Goal: Task Accomplishment & Management: Complete application form

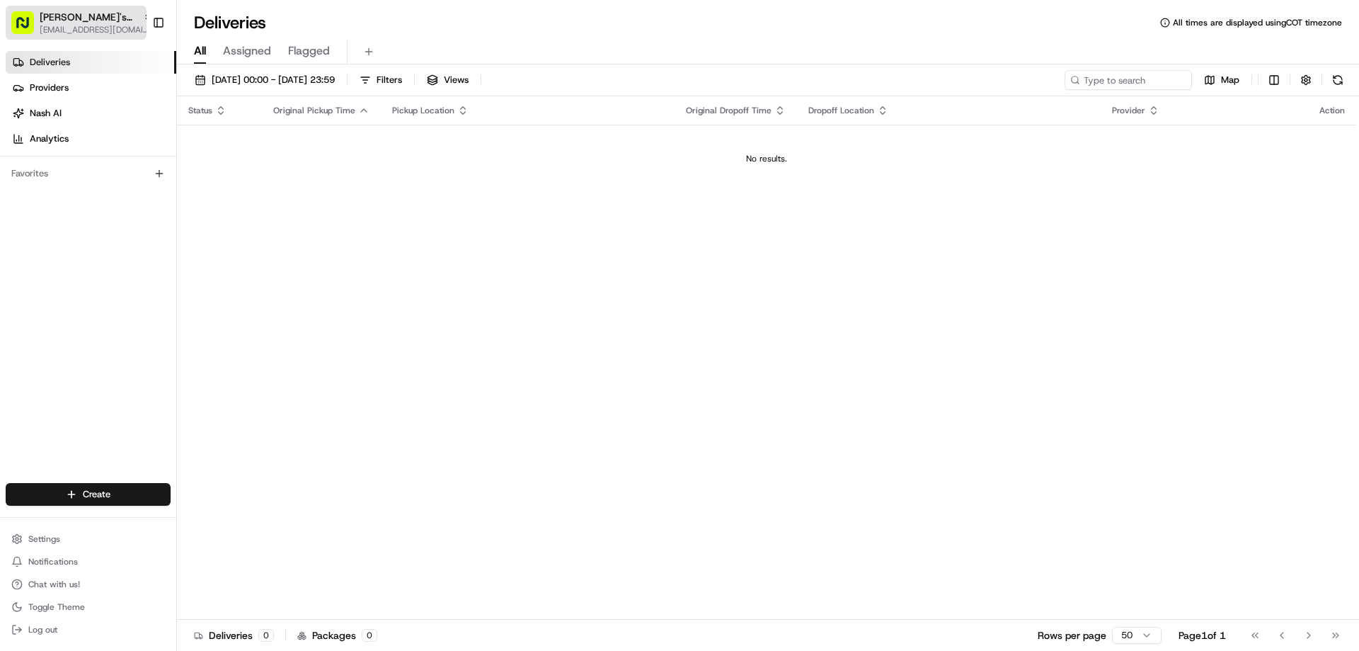
click at [100, 25] on span "[EMAIL_ADDRESS][DOMAIN_NAME]" at bounding box center [96, 29] width 113 height 11
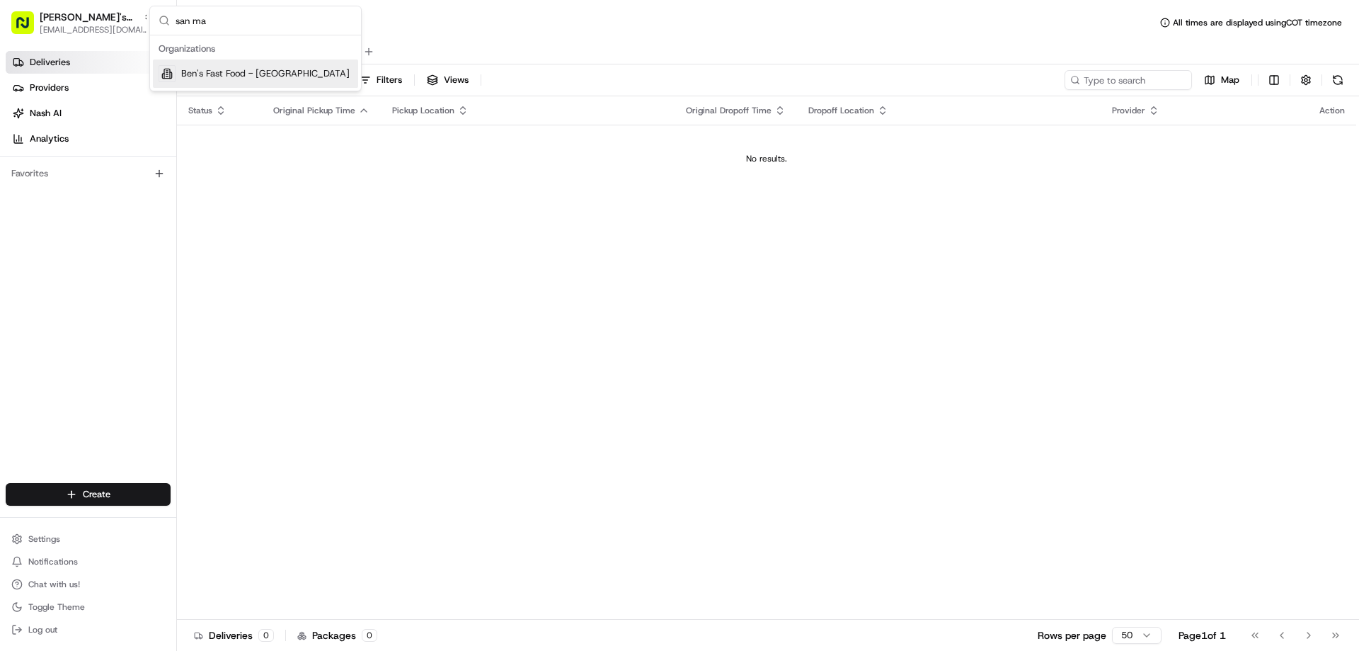
type input "san ma"
click at [315, 74] on div "Ben's Fast Food - [GEOGRAPHIC_DATA]" at bounding box center [255, 73] width 205 height 28
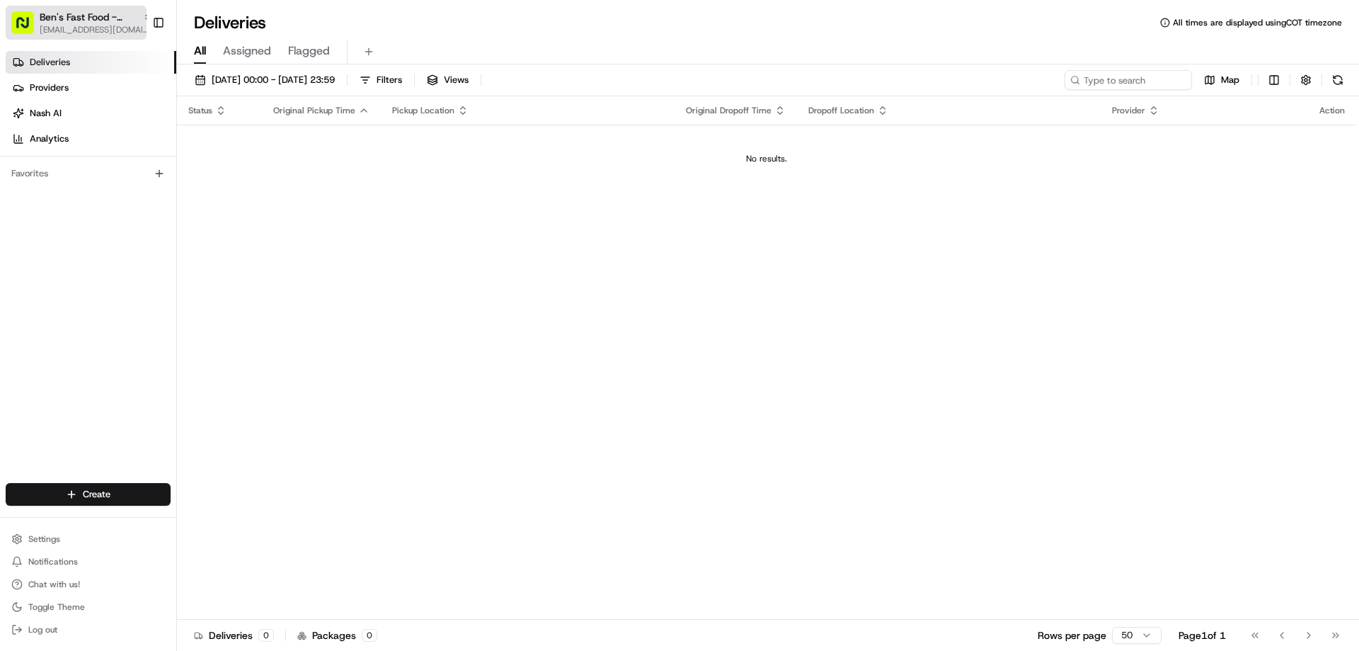
click at [114, 30] on span "[EMAIL_ADDRESS][DOMAIN_NAME]" at bounding box center [96, 29] width 113 height 11
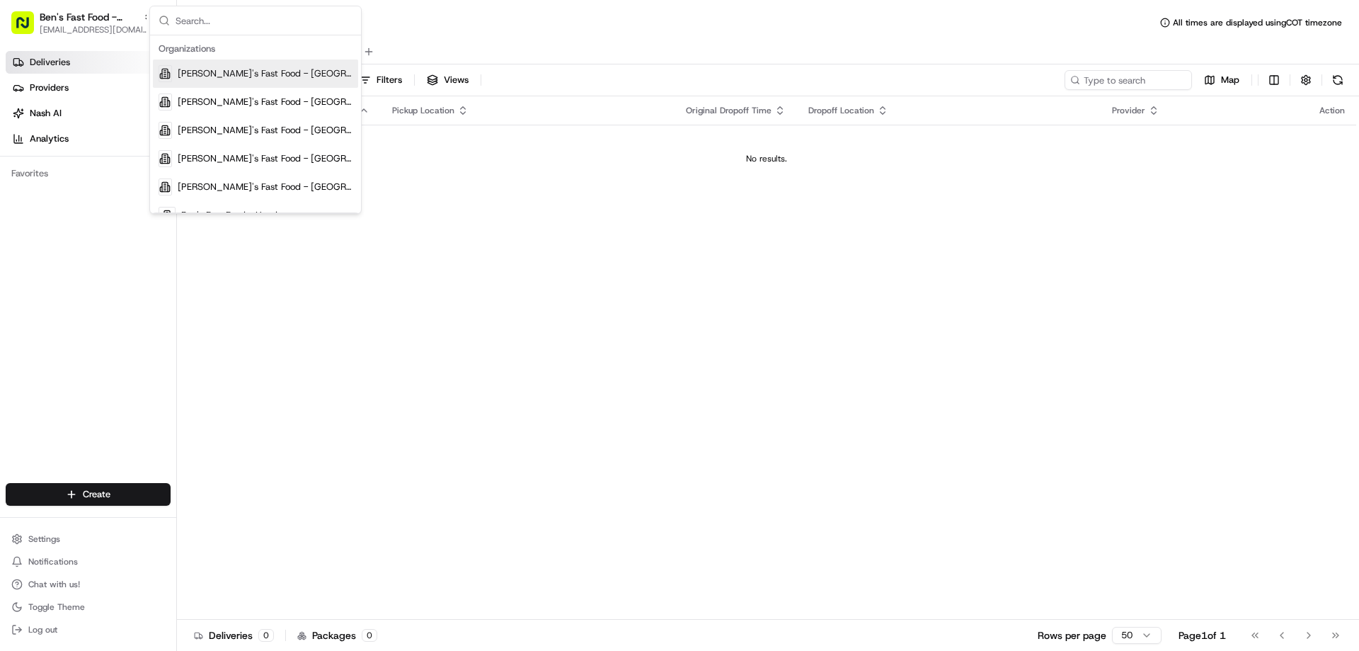
click at [247, 26] on input "text" at bounding box center [264, 20] width 177 height 28
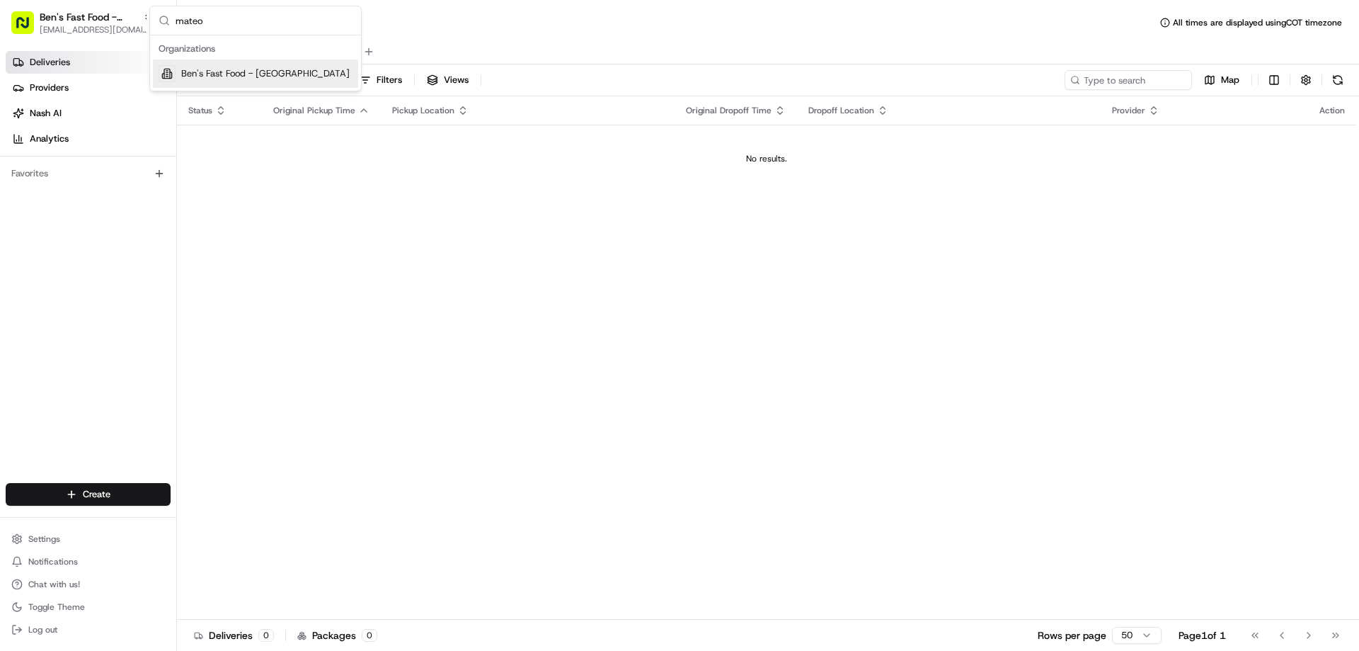
type input "mateo"
click at [263, 75] on span "Ben's Fast Food - [GEOGRAPHIC_DATA]" at bounding box center [265, 73] width 169 height 13
click at [138, 496] on html "Ben's Fast Food - San Mateo operations@bensfastfood.com Toggle Sidebar Deliveri…" at bounding box center [679, 325] width 1359 height 651
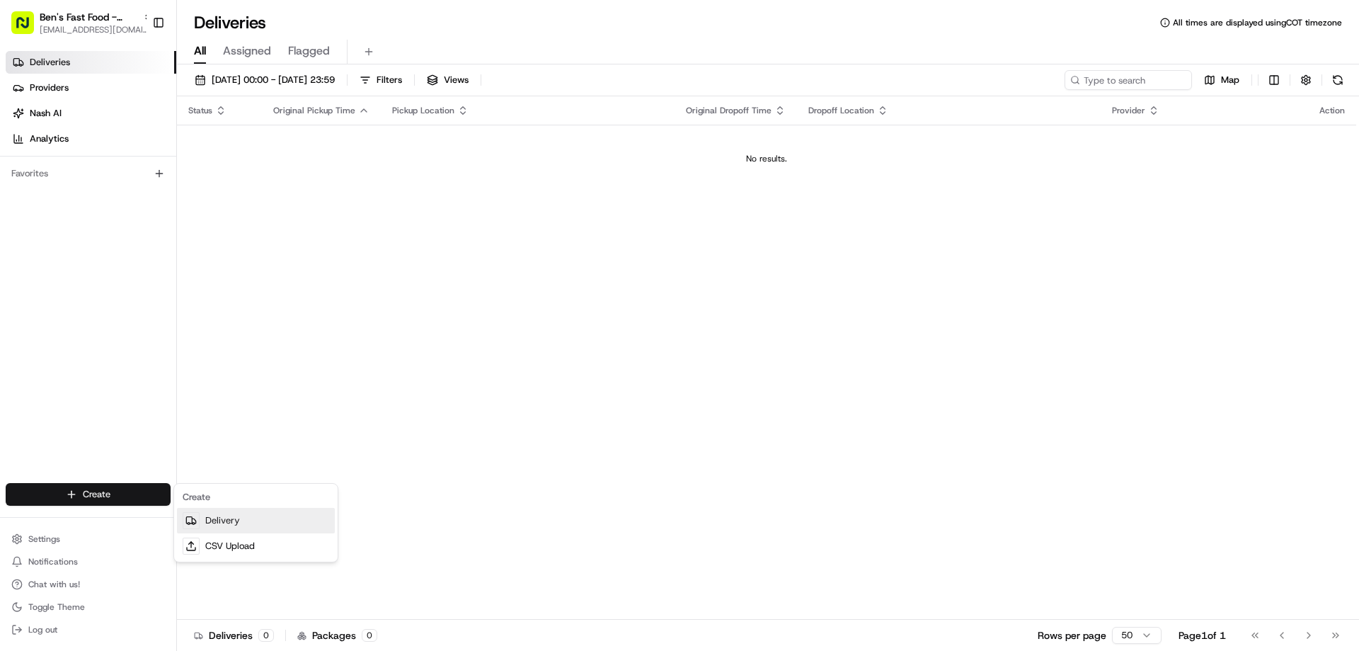
click at [212, 515] on link "Delivery" at bounding box center [256, 520] width 158 height 25
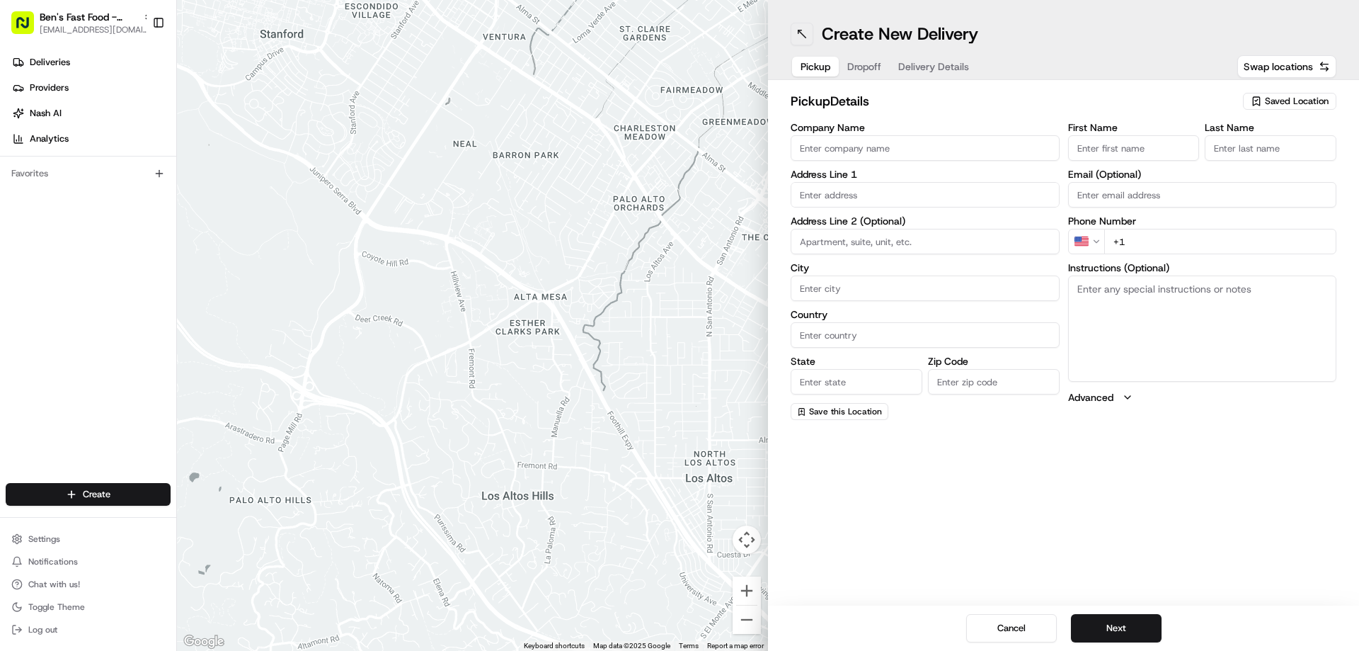
click at [799, 28] on button at bounding box center [802, 34] width 23 height 23
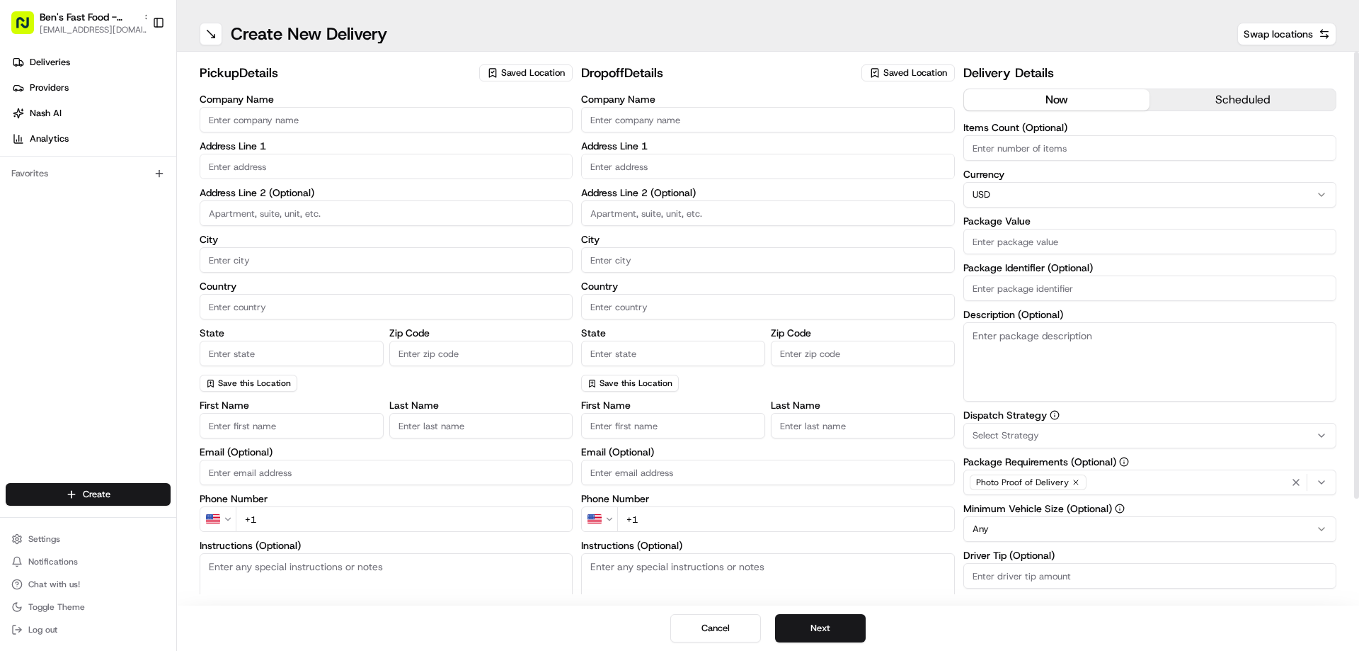
click at [528, 77] on span "Saved Location" at bounding box center [533, 73] width 64 height 13
click at [532, 141] on span "Ben's Fast Food / Umami Express / Palmita - San Mateo" at bounding box center [590, 132] width 174 height 25
type input "Ben's Fast Food / Umami Express / Palmita - San Mateo"
type input "66 21st Ave"
type input "San Mateo"
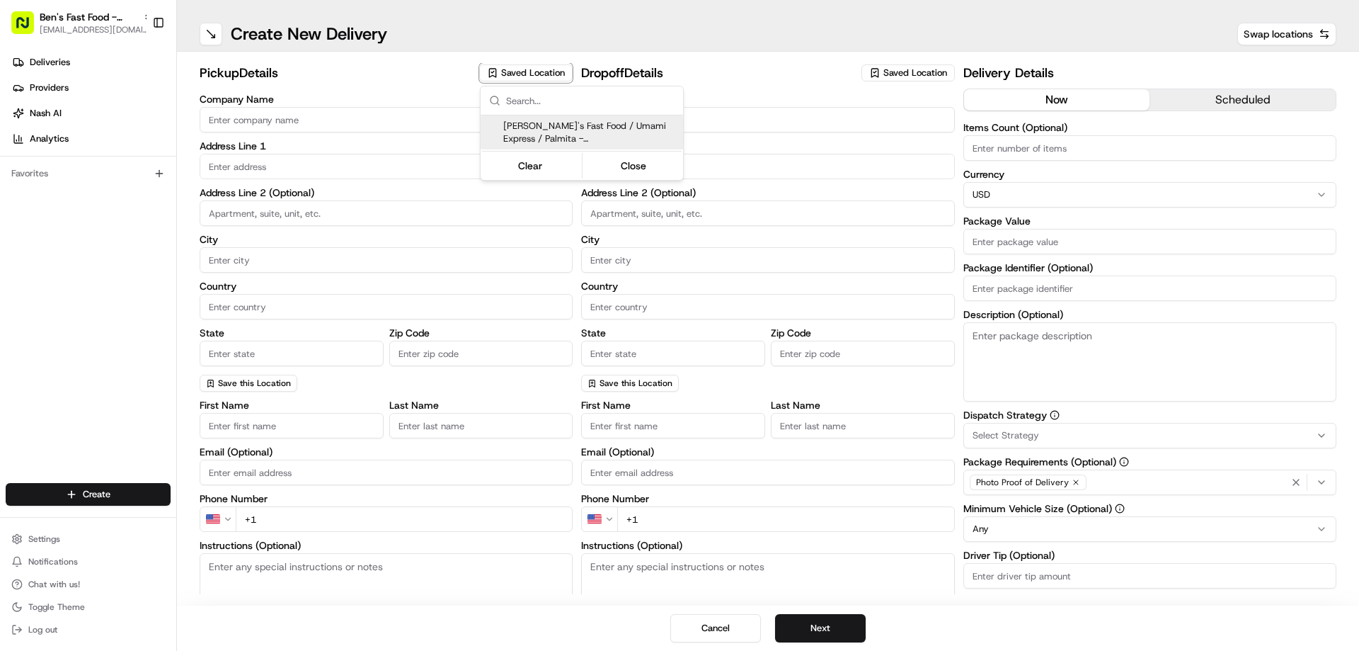
type input "US"
type input "CA"
type input "94403"
type input "Miguel"
type input "Lopez"
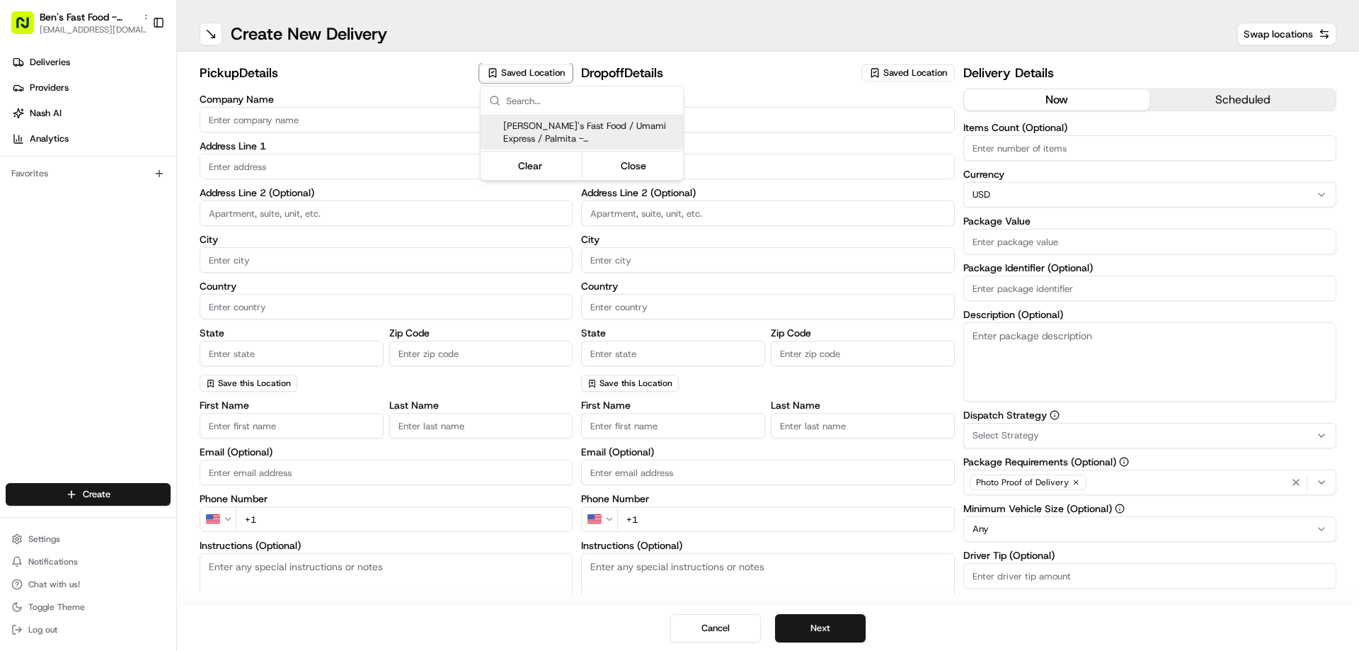
type input "sanmateo@bensfastfood.com"
type input "+1 650 844 3440"
type textarea "After parking, please call our kitchen (650) 844-3440. If no one answers, pleas…"
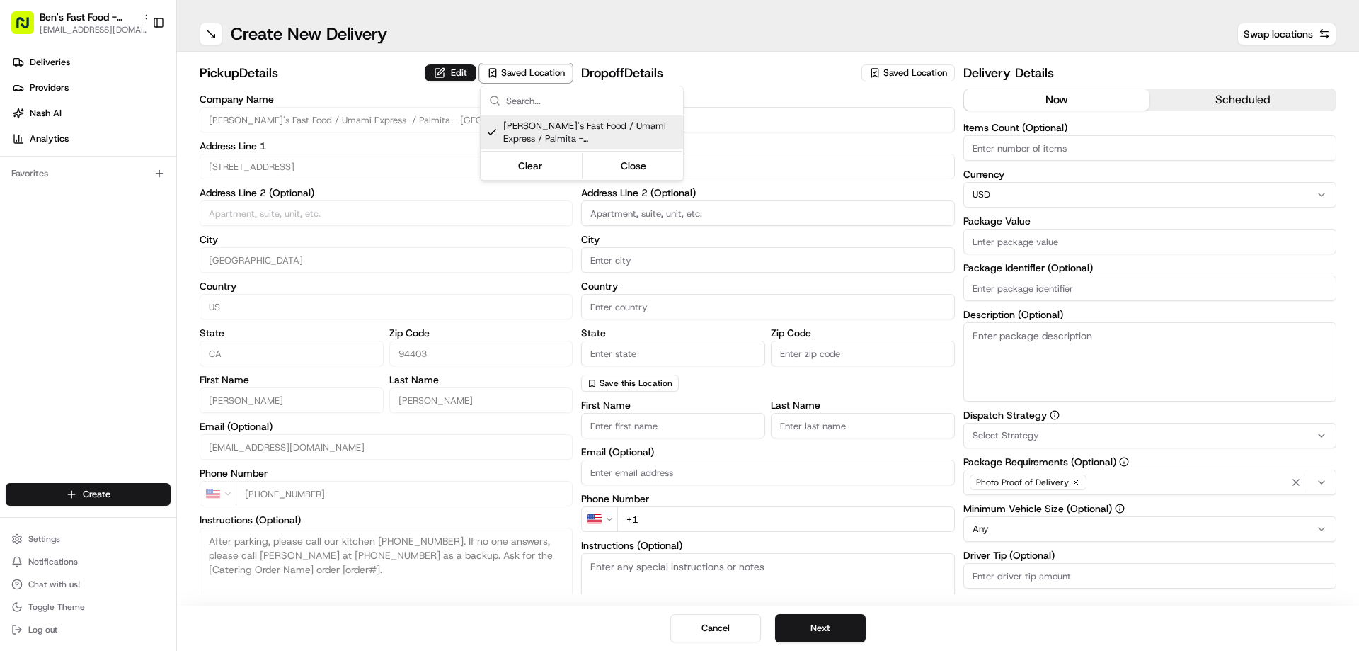
click at [611, 123] on span "Ben's Fast Food / Umami Express / Palmita - San Mateo" at bounding box center [590, 132] width 174 height 25
type input "+1"
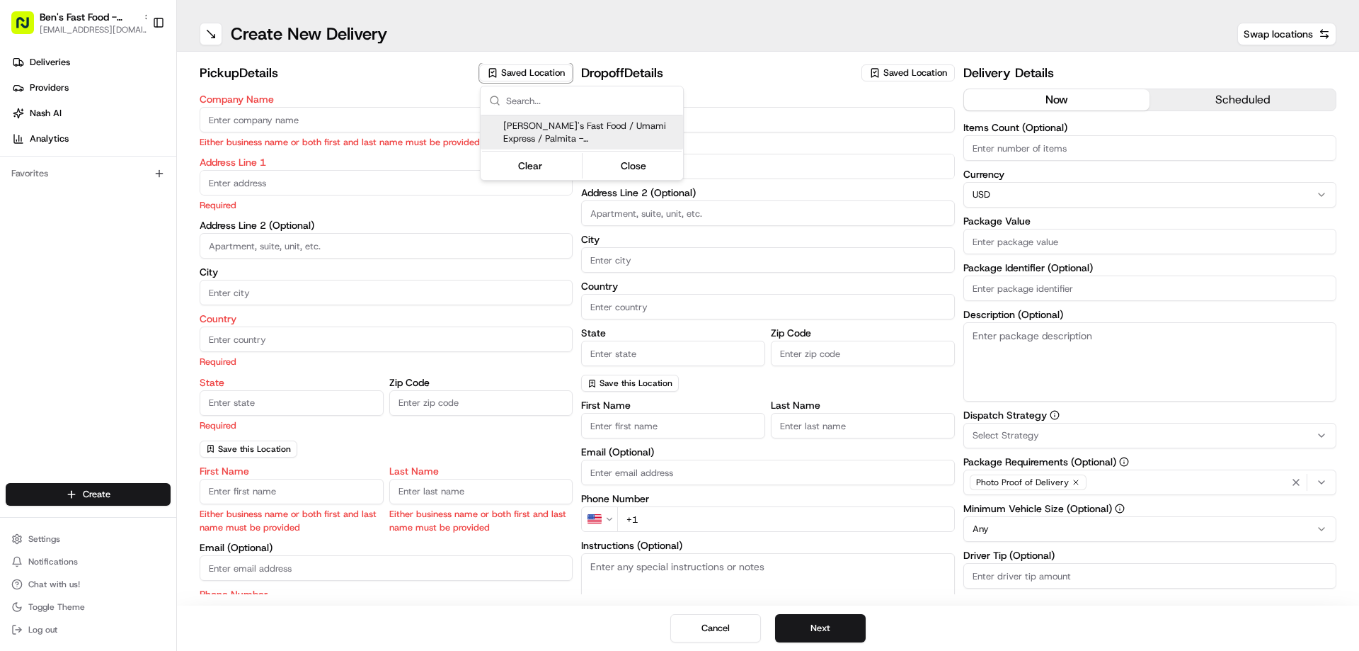
click at [576, 130] on span "Ben's Fast Food / Umami Express / Palmita - San Mateo" at bounding box center [590, 132] width 174 height 25
type input "Ben's Fast Food / Umami Express / Palmita - San Mateo"
type input "66 21st Ave"
type input "San Mateo"
type input "US"
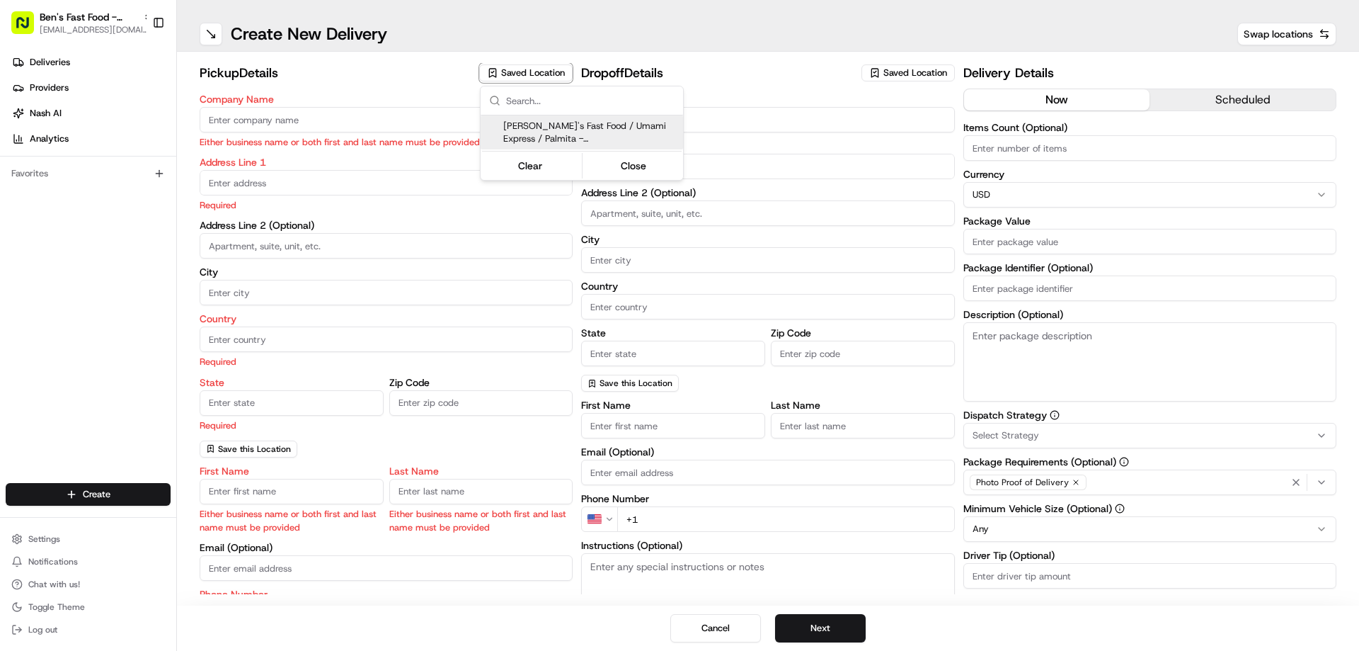
type input "CA"
type input "94403"
type input "Miguel"
type input "Lopez"
type input "sanmateo@bensfastfood.com"
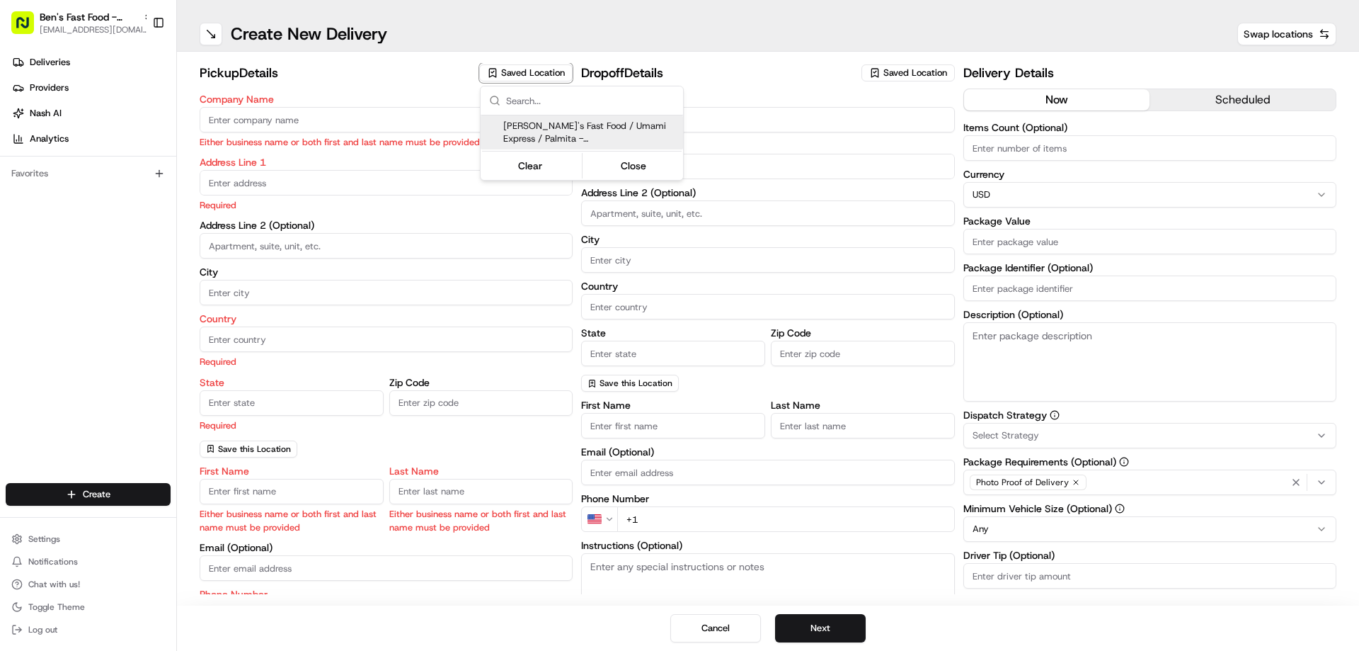
type input "+1 650 844 3440"
type textarea "After parking, please call our kitchen (650) 844-3440. If no one answers, pleas…"
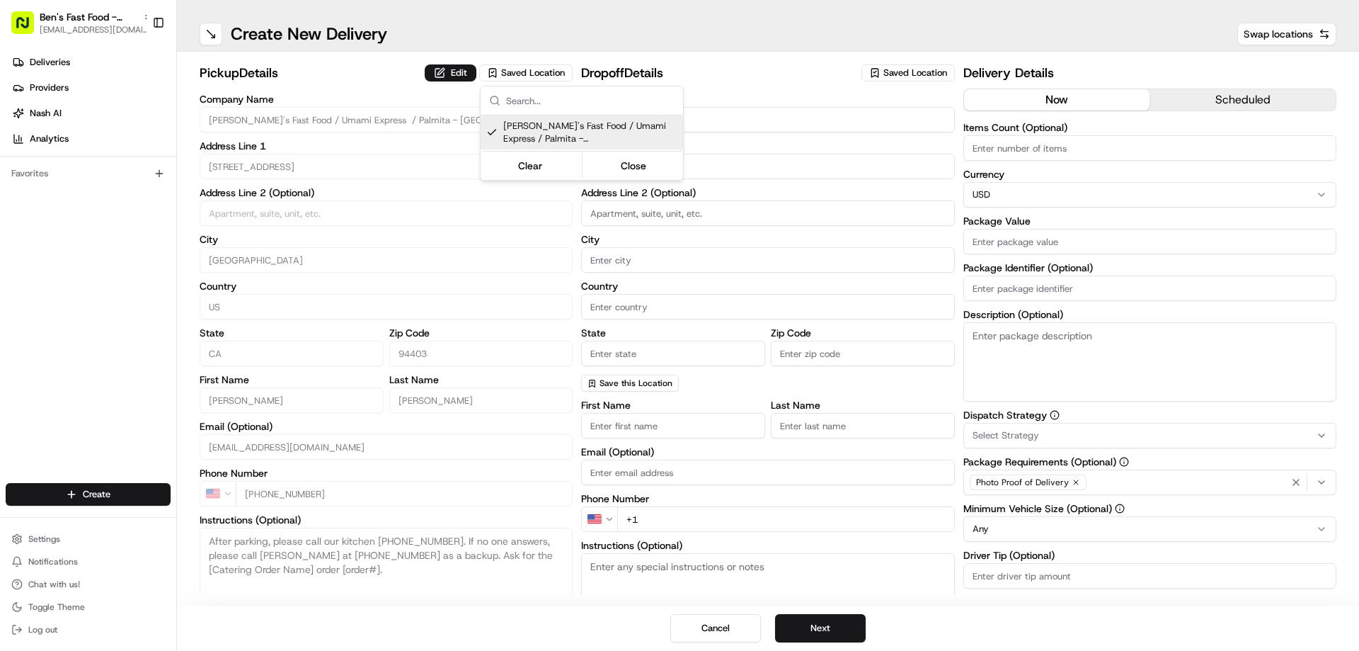
click at [459, 77] on html "Ben's Fast Food - San Mateo operations@bensfastfood.com Toggle Sidebar Deliveri…" at bounding box center [679, 325] width 1359 height 651
click at [461, 74] on button "Edit" at bounding box center [451, 72] width 52 height 17
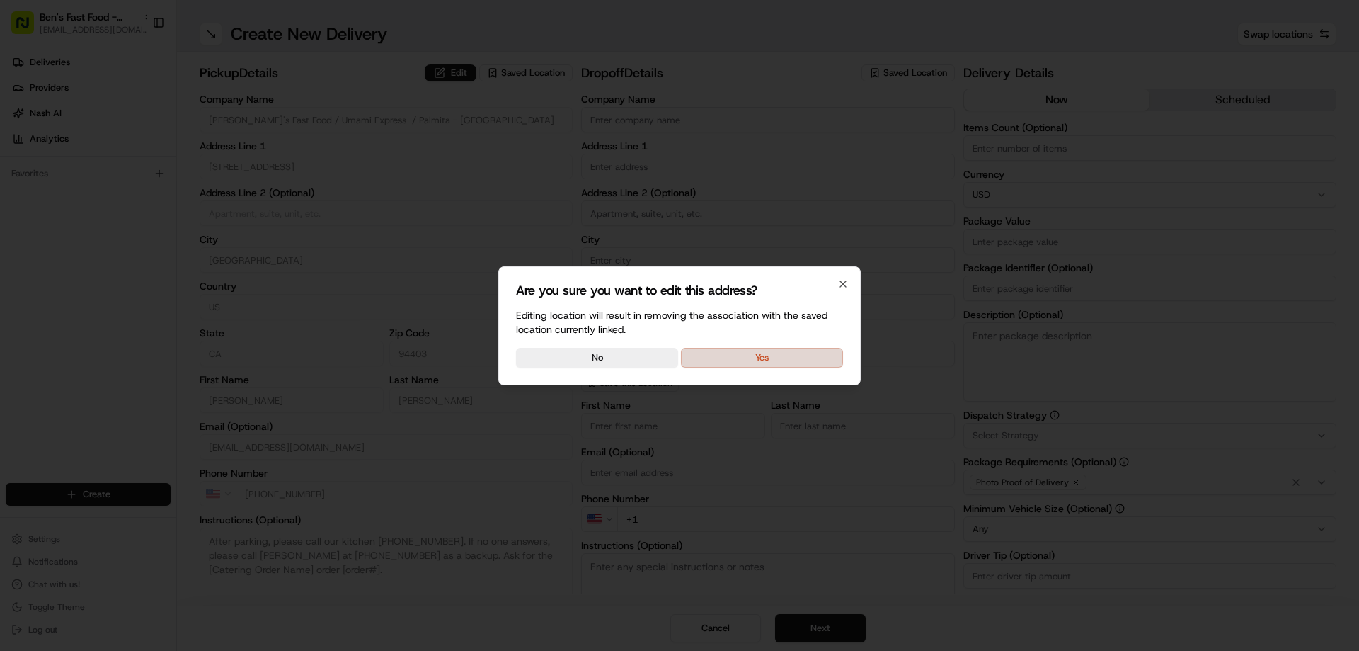
click at [736, 352] on button "Yes" at bounding box center [762, 358] width 162 height 20
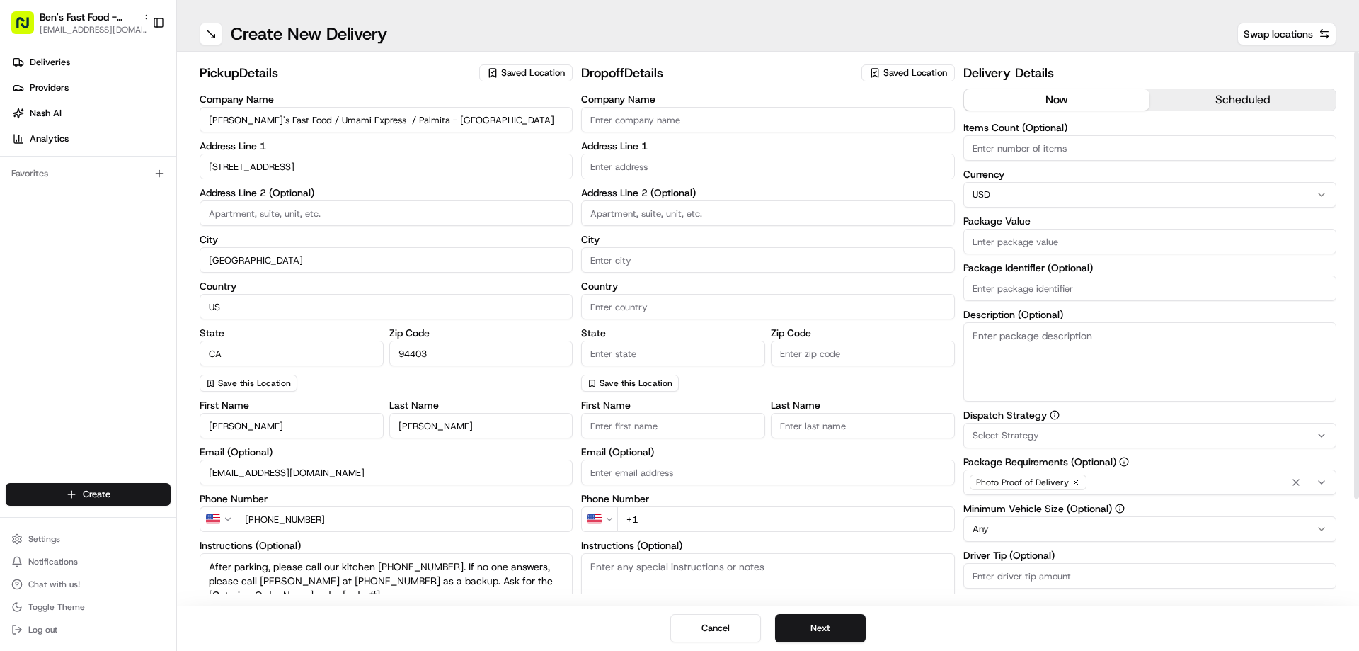
drag, startPoint x: 350, startPoint y: 122, endPoint x: 459, endPoint y: 107, distance: 110.1
click at [459, 107] on input "Ben's Fast Food / Umami Express / Palmita - San Mateo" at bounding box center [386, 119] width 373 height 25
click at [284, 117] on input "Ben's Fast Food / Umami Express" at bounding box center [386, 119] width 373 height 25
click at [346, 126] on input "Ben's Fast Food / Umami Express / Palmita - San Mateo" at bounding box center [386, 119] width 373 height 25
drag, startPoint x: 391, startPoint y: 123, endPoint x: 348, endPoint y: 124, distance: 43.2
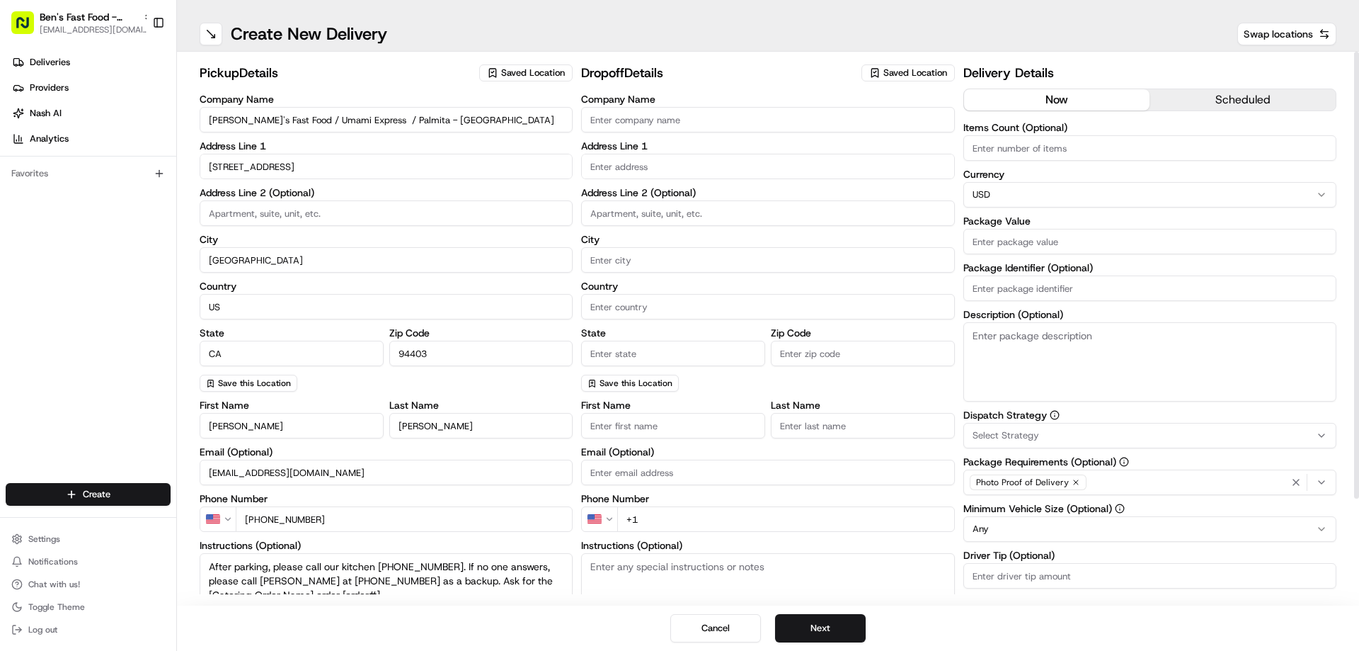
click at [348, 124] on input "Ben's Fast Food / Umami Express / Palmita - San Mateo" at bounding box center [386, 119] width 373 height 25
drag, startPoint x: 282, startPoint y: 119, endPoint x: 204, endPoint y: 133, distance: 79.2
click at [204, 133] on div "Company Name Ben's Fast Food / Umami Express - San Mateo Address Line 1 66 21st…" at bounding box center [386, 242] width 373 height 297
type input "Umami Express - San Mateo"
click at [293, 141] on label "Address Line 1" at bounding box center [386, 146] width 373 height 10
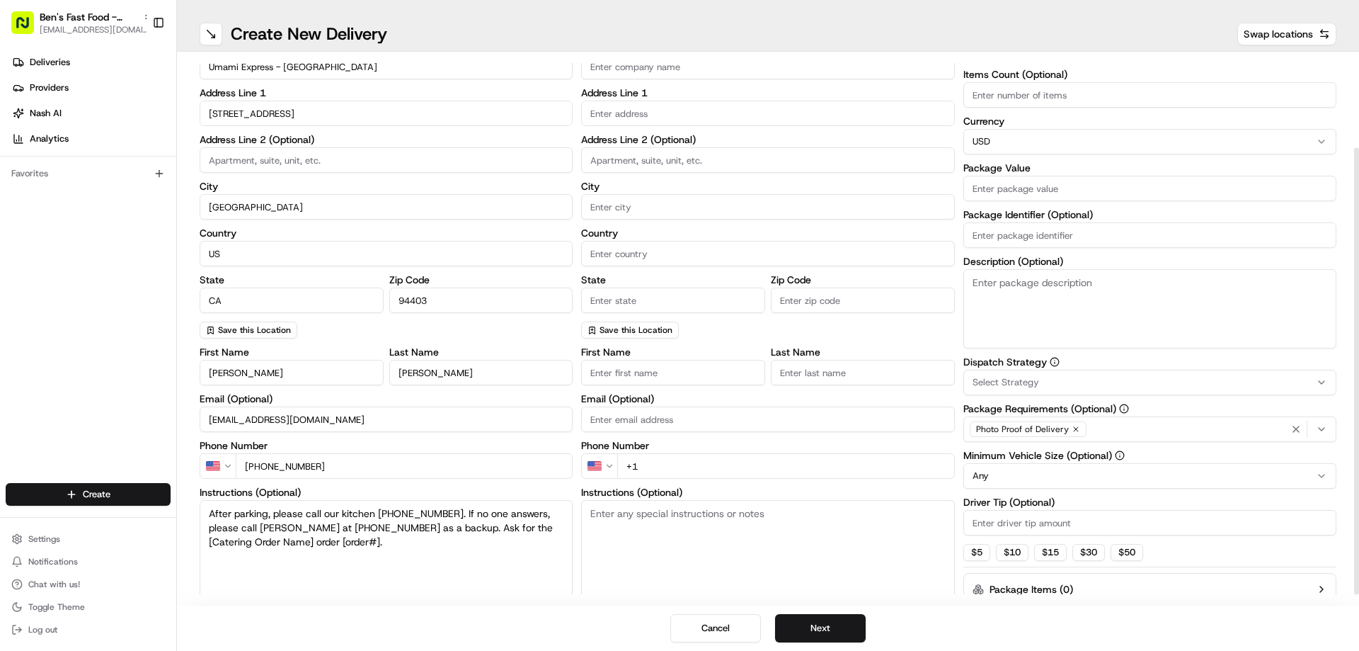
scroll to position [127, 0]
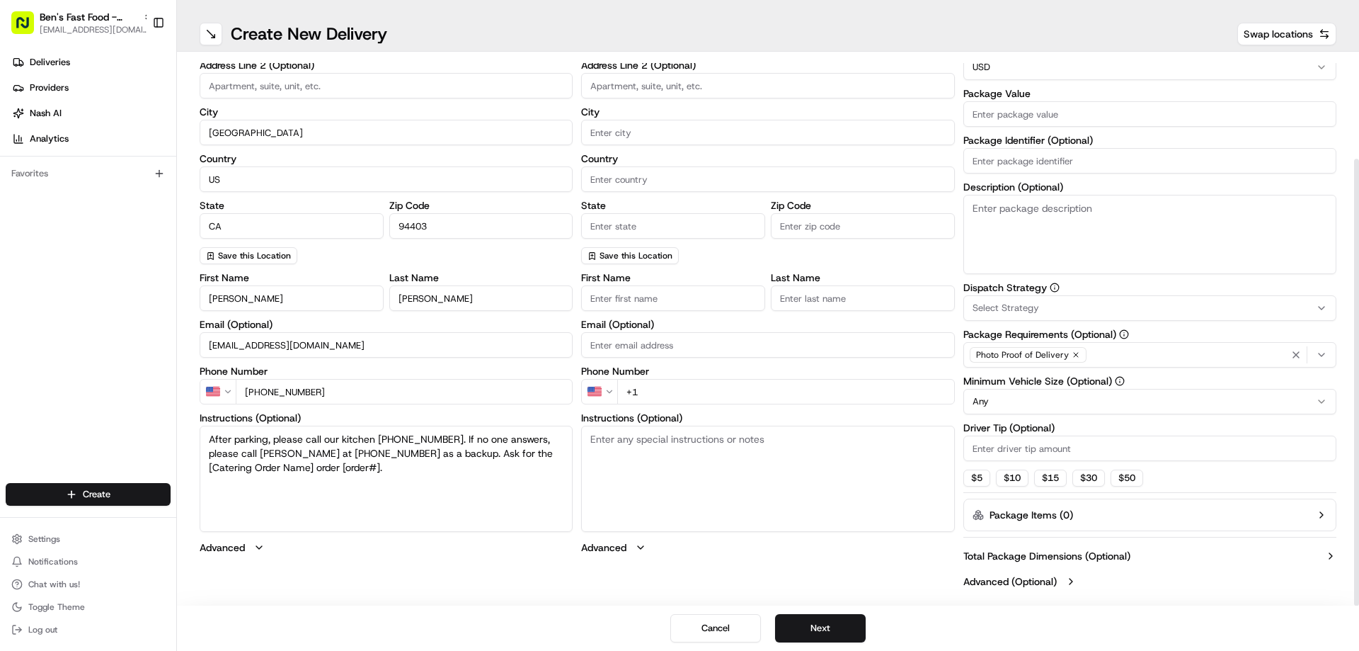
click at [333, 465] on textarea "After parking, please call our kitchen (650) 844-3440. If no one answers, pleas…" at bounding box center [386, 479] width 373 height 106
paste textarea "261064"
drag, startPoint x: 500, startPoint y: 455, endPoint x: 268, endPoint y: 484, distance: 233.3
click at [268, 484] on textarea "After parking, please call our kitchen (650) 844-3440. If no one answers, pleas…" at bounding box center [386, 479] width 373 height 106
paste textarea "catercow"
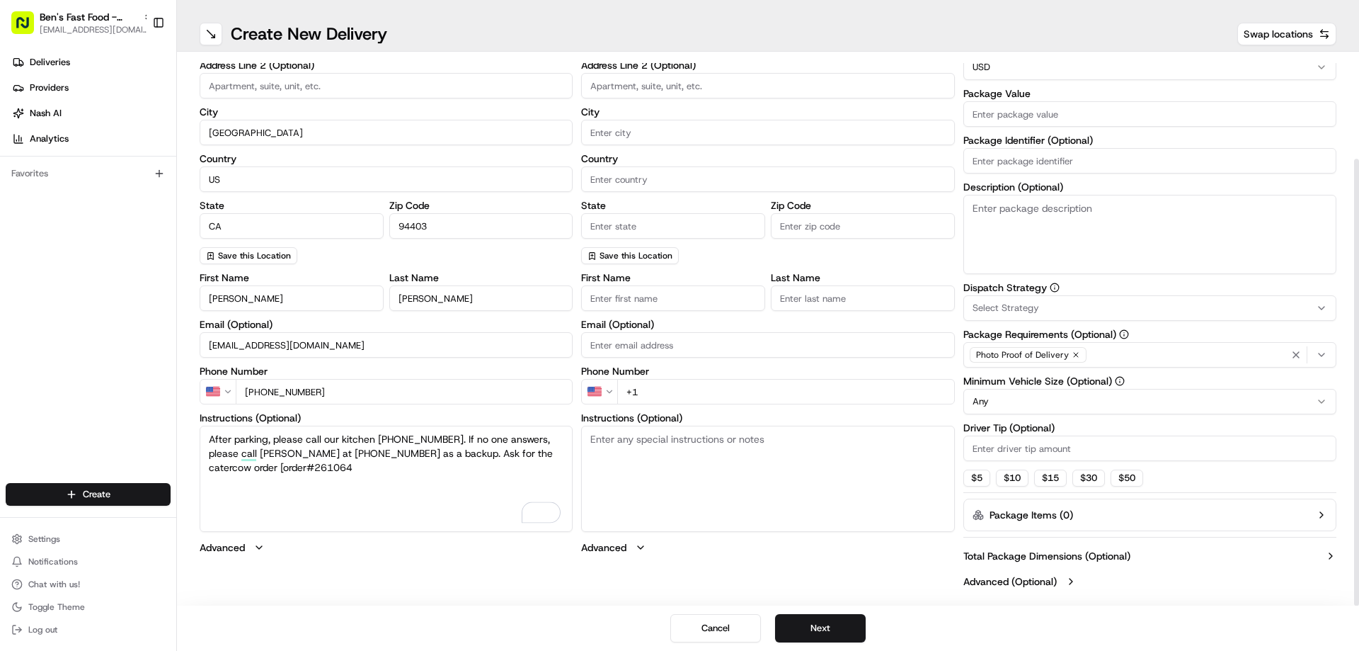
click at [215, 472] on textarea "After parking, please call our kitchen (650) 844-3440. If no one answers, pleas…" at bounding box center [386, 479] width 373 height 106
click at [213, 468] on textarea "After parking, please call our kitchen (650) 844-3440. If no one answers, pleas…" at bounding box center [386, 479] width 373 height 106
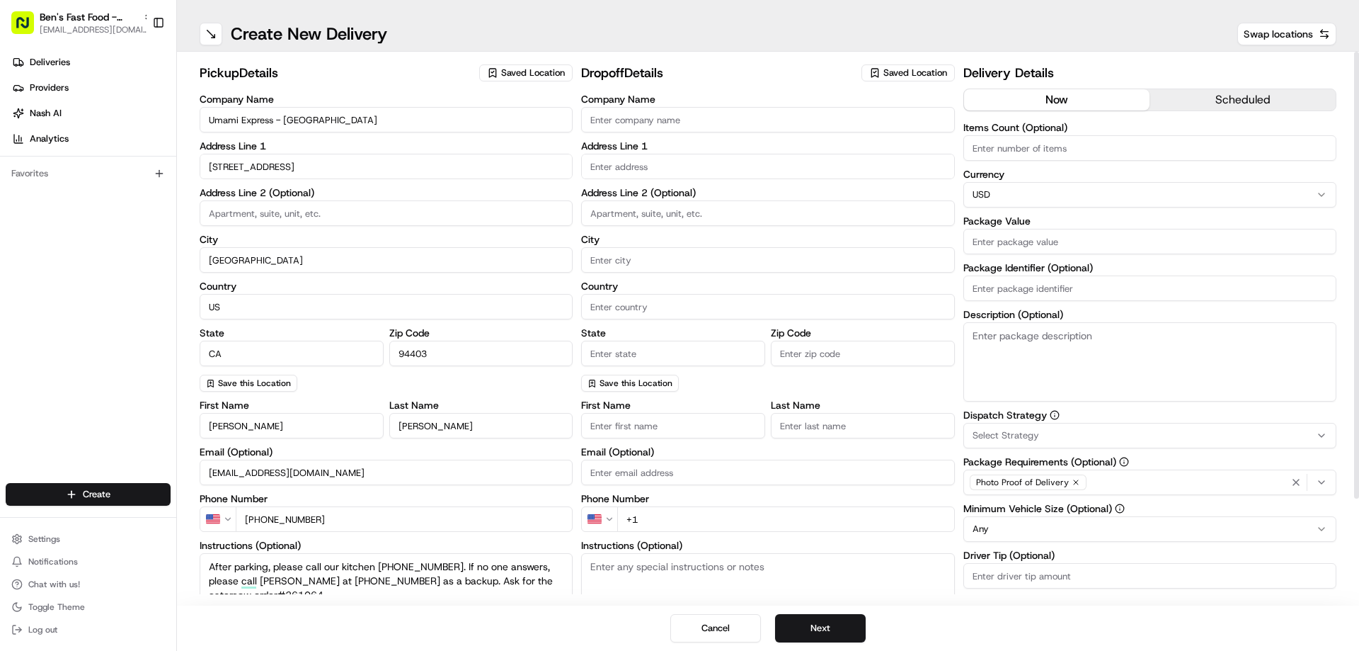
type textarea "After parking, please call our kitchen (650) 844-3440. If no one answers, pleas…"
drag, startPoint x: 758, startPoint y: 87, endPoint x: 795, endPoint y: 76, distance: 38.3
click at [764, 84] on div "dropoff Details Saved Location" at bounding box center [767, 75] width 373 height 25
click at [893, 71] on span "Saved Location" at bounding box center [916, 73] width 64 height 13
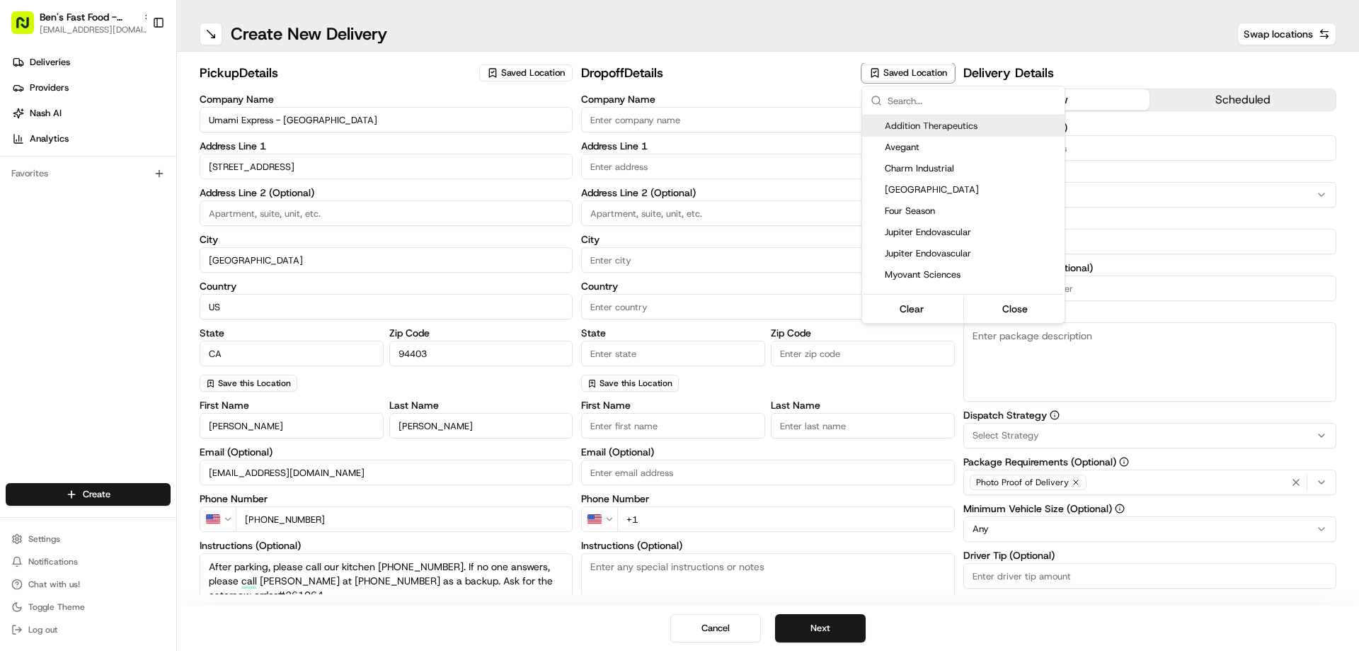
click at [925, 106] on input "text" at bounding box center [972, 100] width 169 height 28
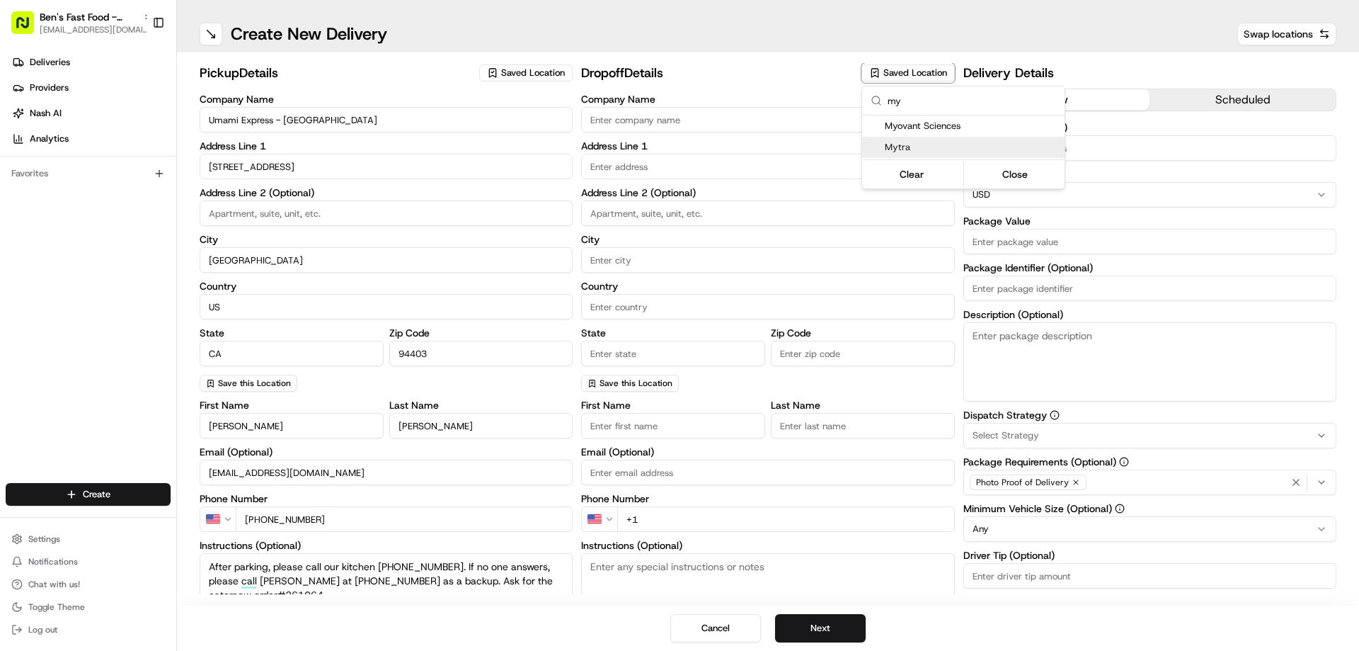
type input "my"
click at [919, 142] on span "Mytra" at bounding box center [972, 147] width 174 height 13
type input "Mytra"
type input "427 Valley Dr"
type input "Brisbane"
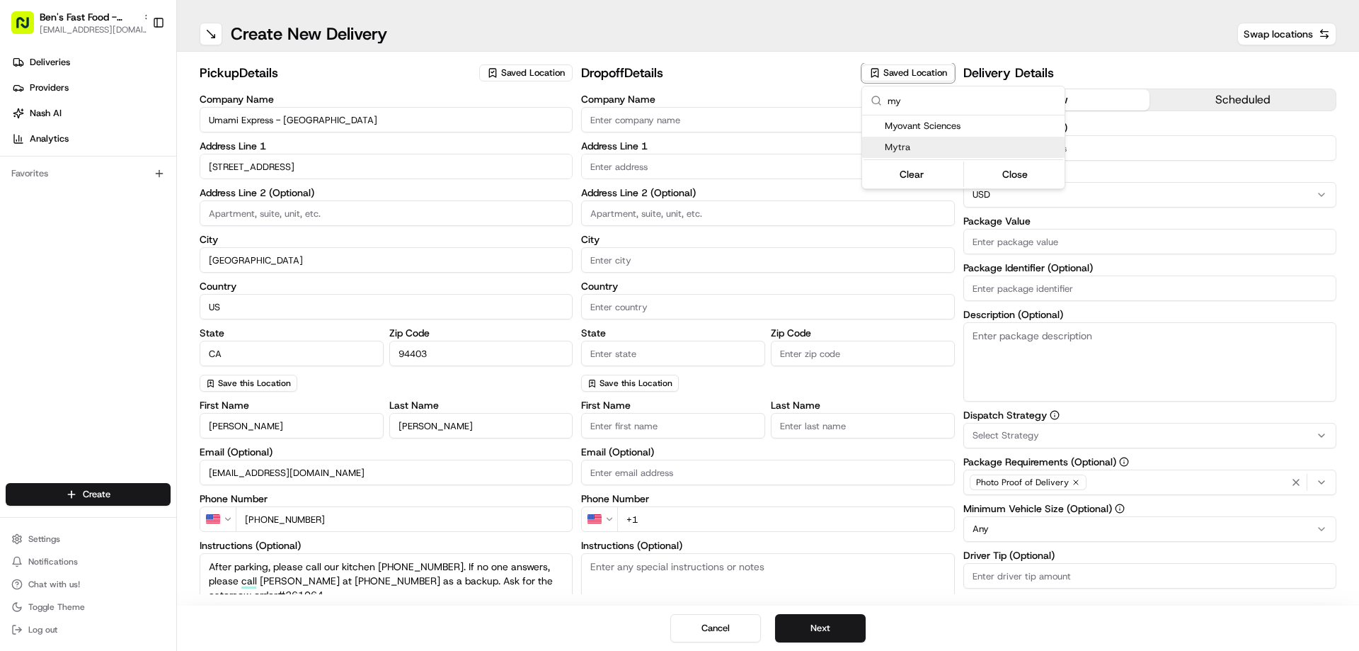
type input "US"
type input "CA"
type input "94005"
type input "Niki"
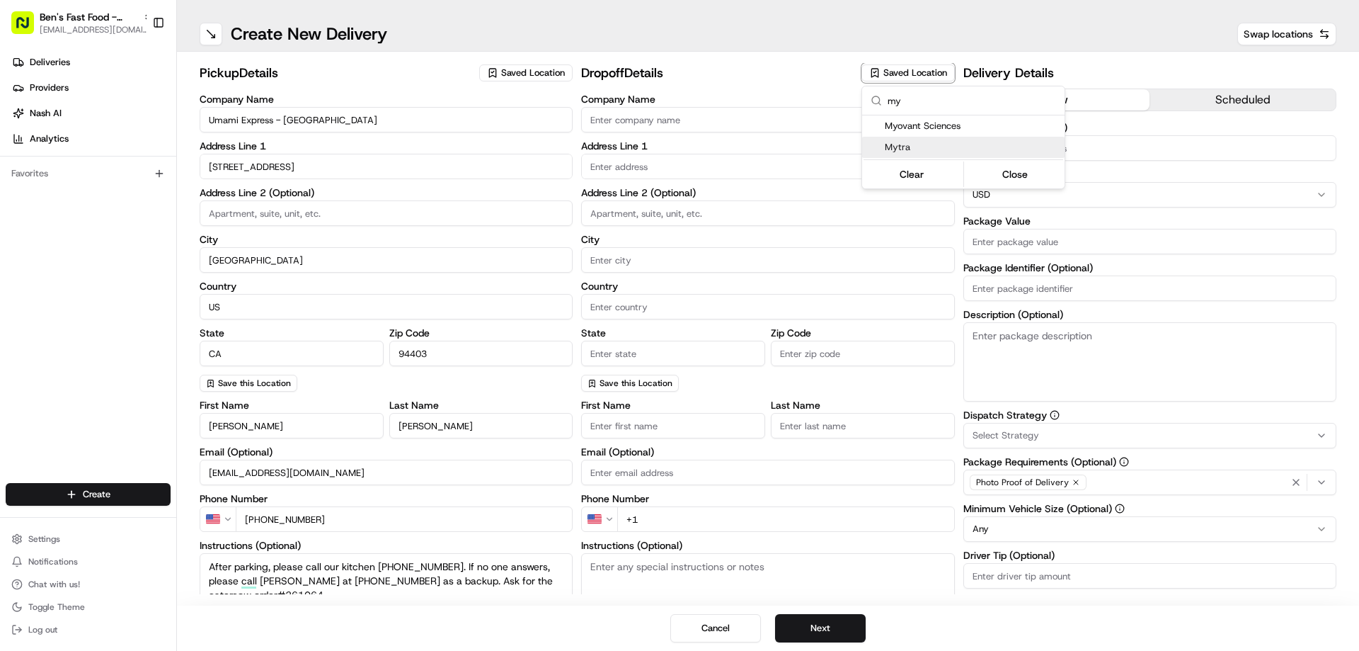
type input "+1 510 331 0420"
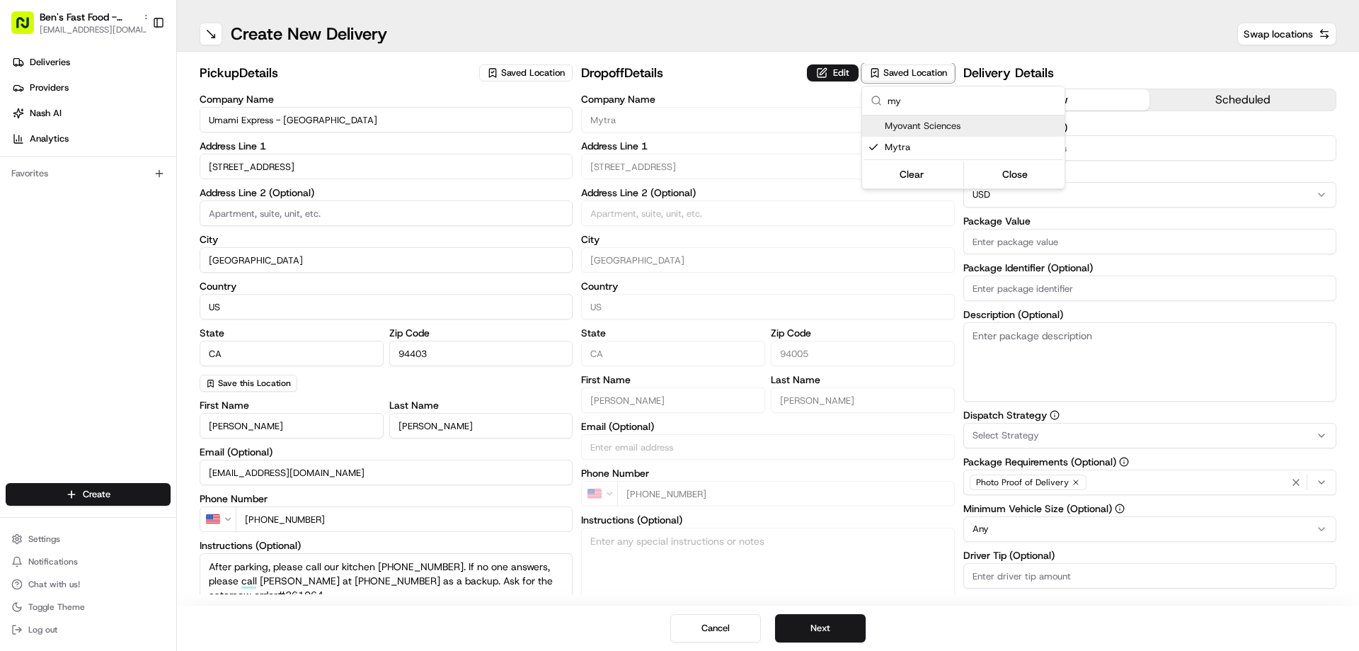
click at [768, 69] on html "Ben's Fast Food - San Mateo operations@bensfastfood.com Toggle Sidebar Deliveri…" at bounding box center [679, 325] width 1359 height 651
click at [839, 74] on button "Edit" at bounding box center [833, 72] width 52 height 17
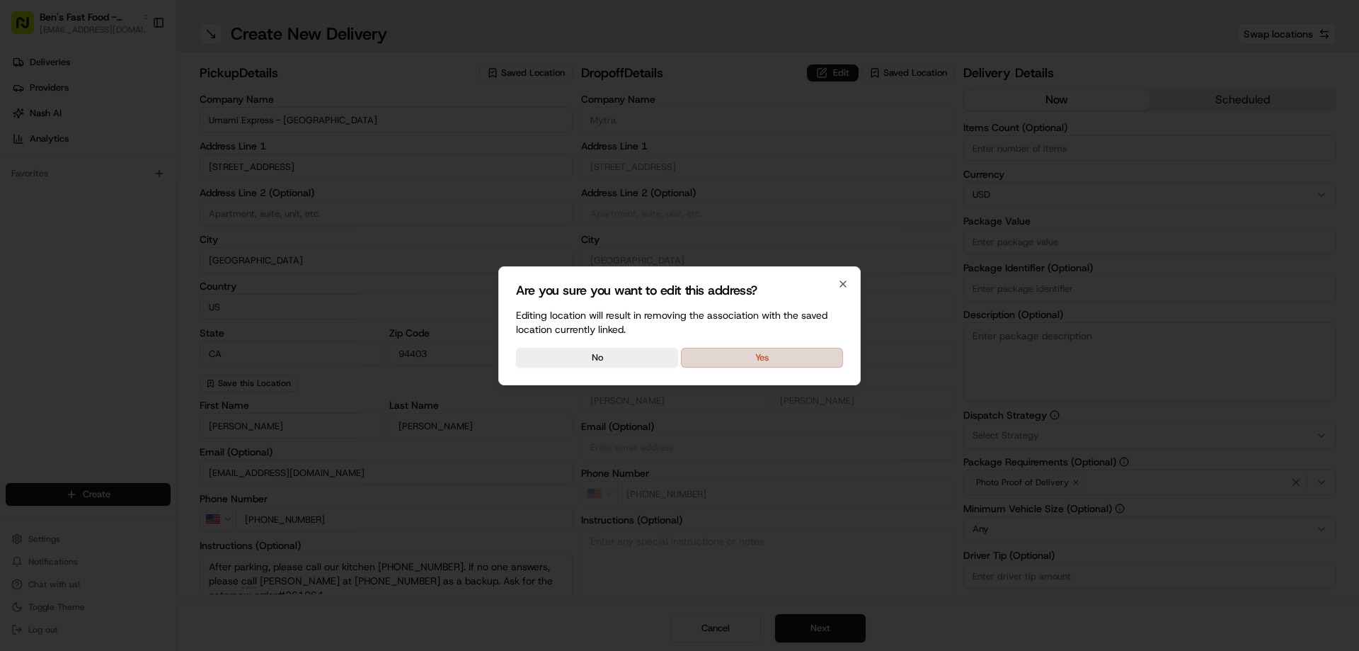
click at [734, 349] on button "Yes" at bounding box center [762, 358] width 162 height 20
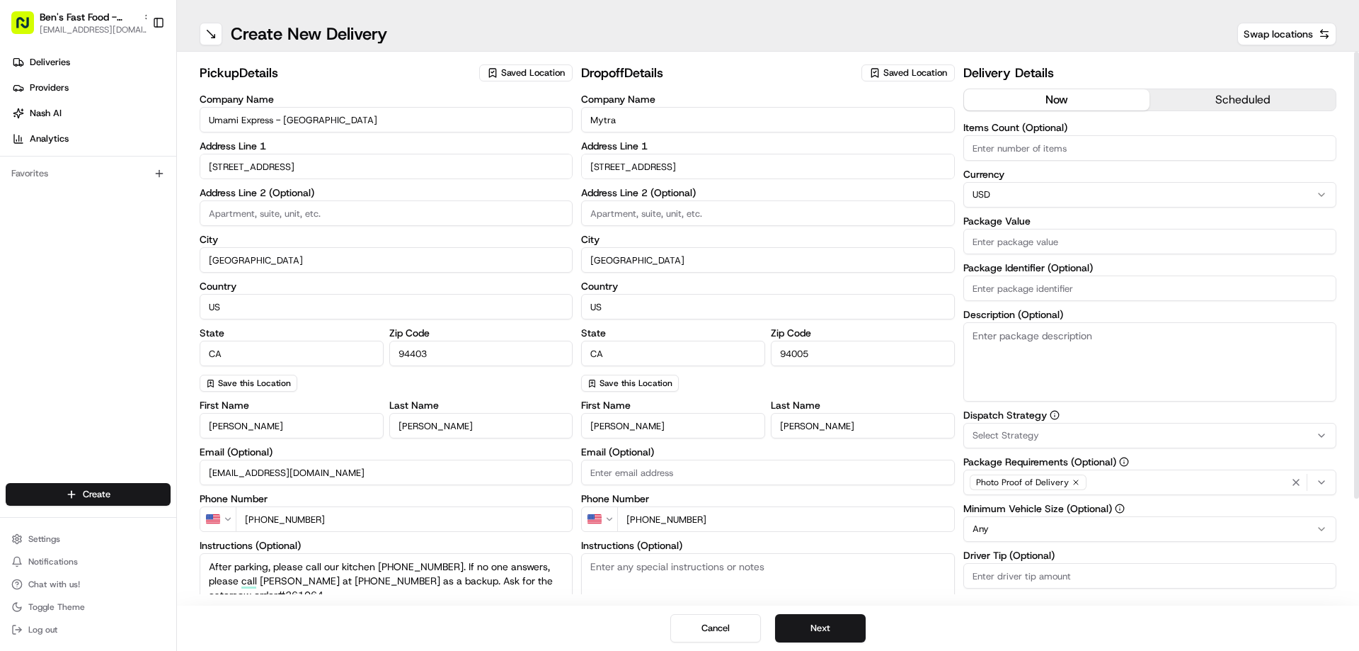
drag, startPoint x: 630, startPoint y: 427, endPoint x: 570, endPoint y: 432, distance: 60.4
click at [570, 432] on div "pickup Details Saved Location Company Name Umami Express - San Mateo Address Li…" at bounding box center [768, 392] width 1137 height 658
paste input "Jessica"
type input "Jessica"
drag, startPoint x: 813, startPoint y: 429, endPoint x: 760, endPoint y: 429, distance: 52.4
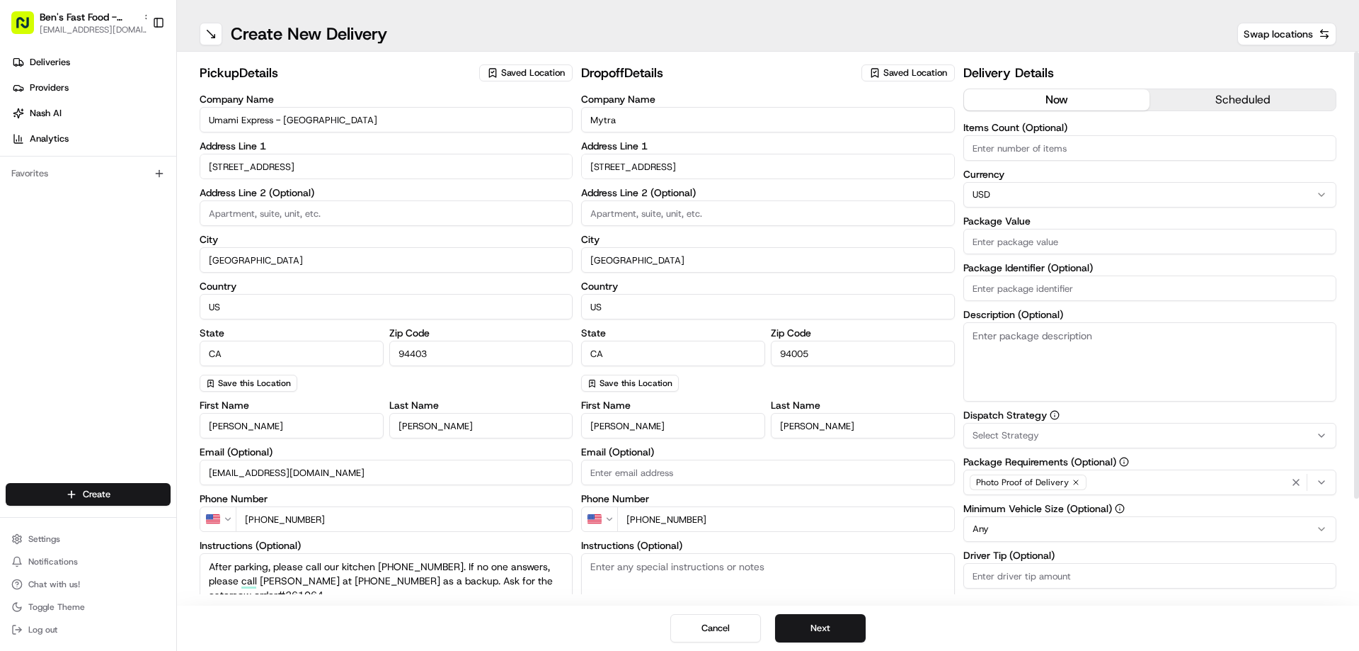
click at [760, 429] on div "First Name Jessica Last Name Niki" at bounding box center [767, 419] width 373 height 38
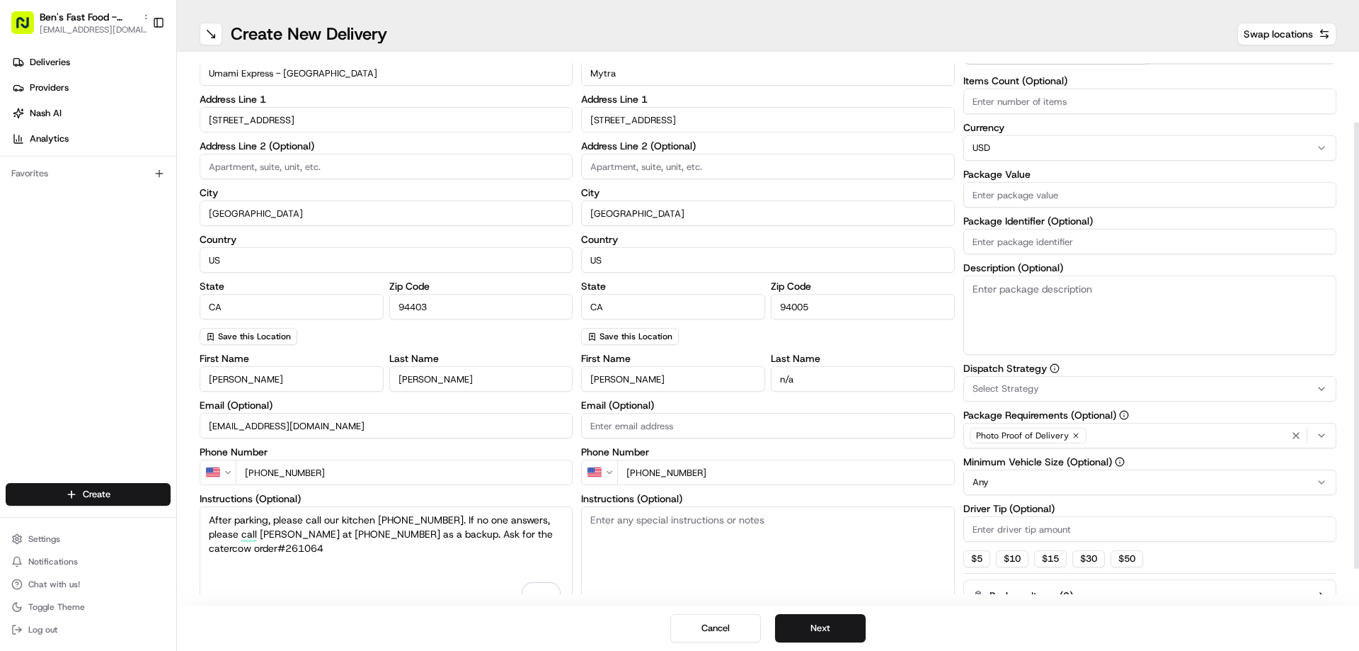
scroll to position [127, 0]
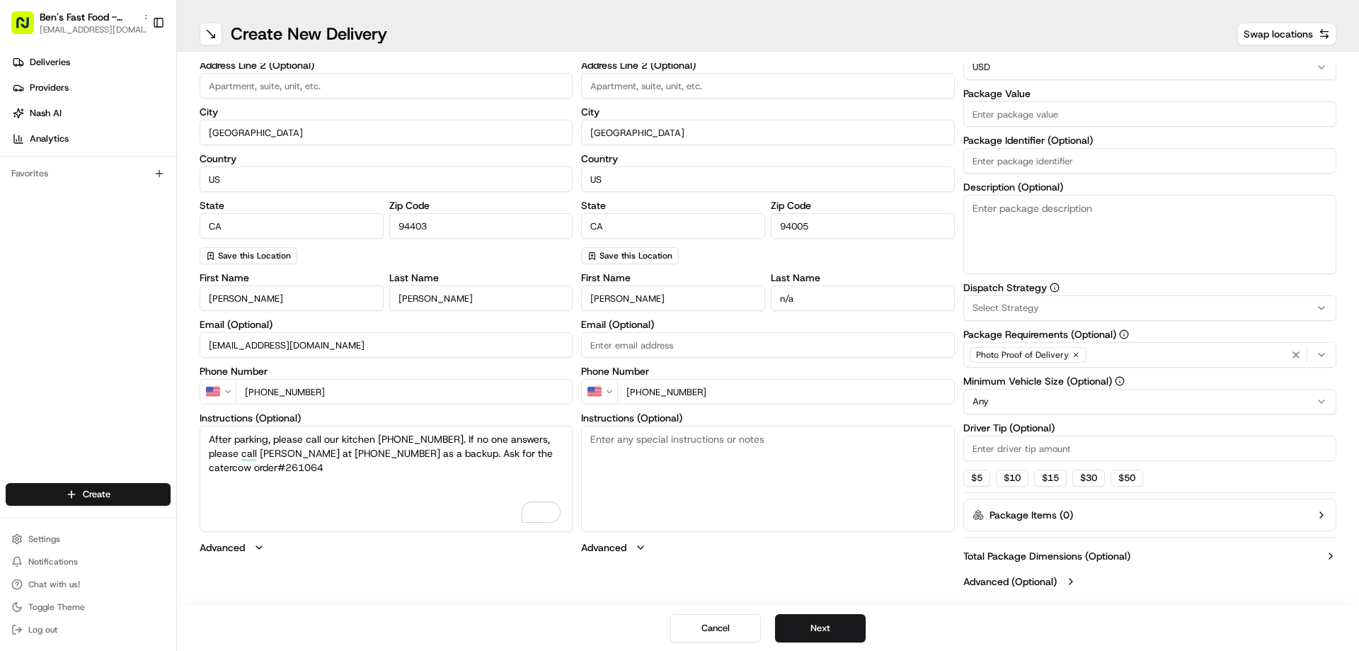
type input "n/a"
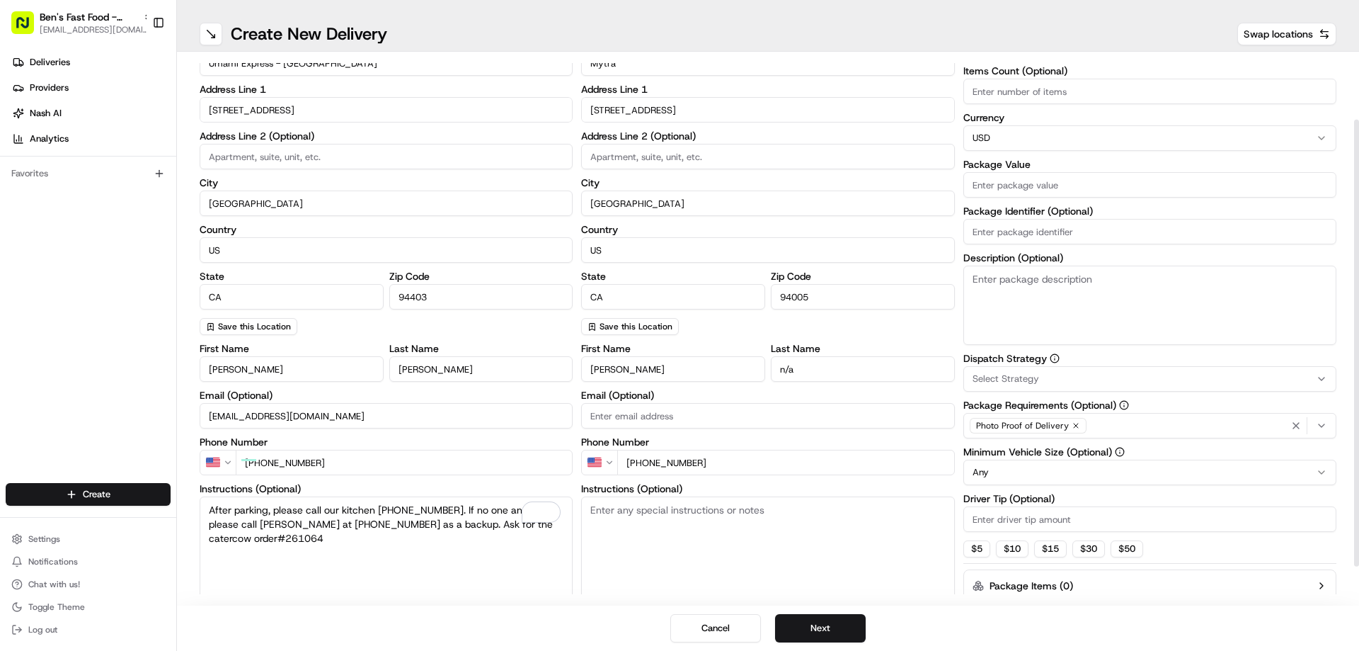
scroll to position [57, 0]
click at [642, 326] on span "Save this Location" at bounding box center [636, 326] width 73 height 11
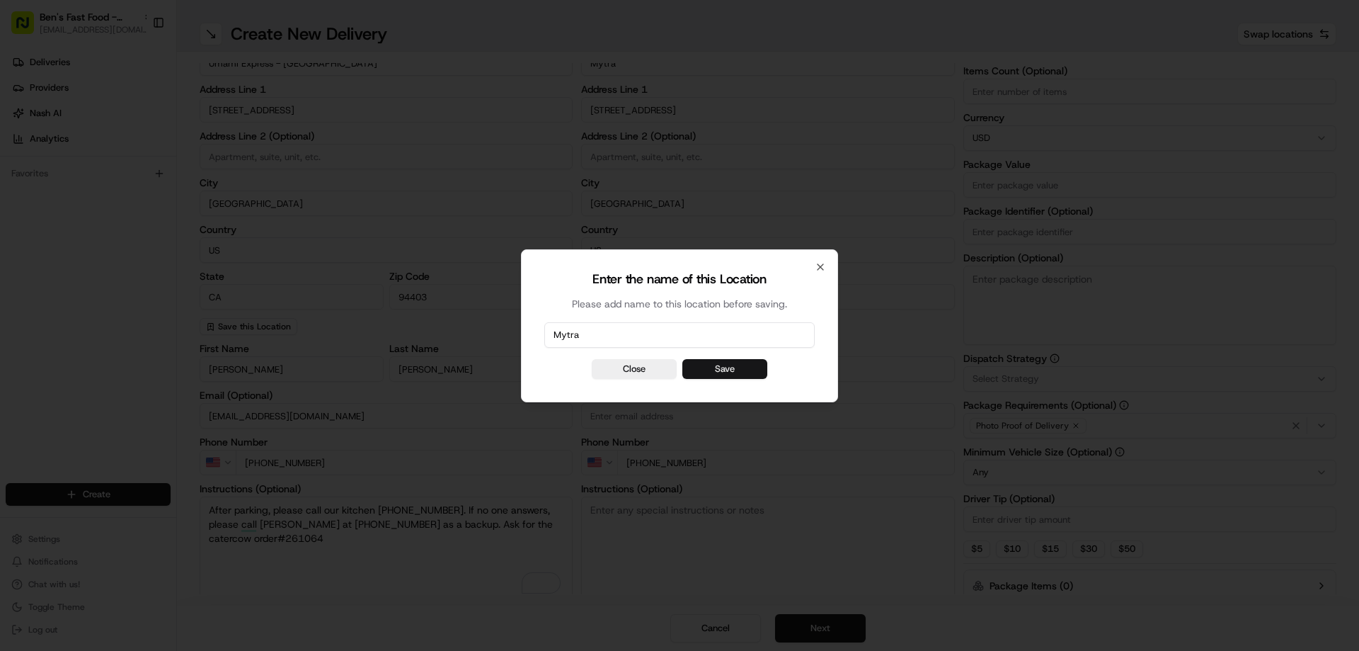
click at [715, 367] on button "Save" at bounding box center [725, 369] width 85 height 20
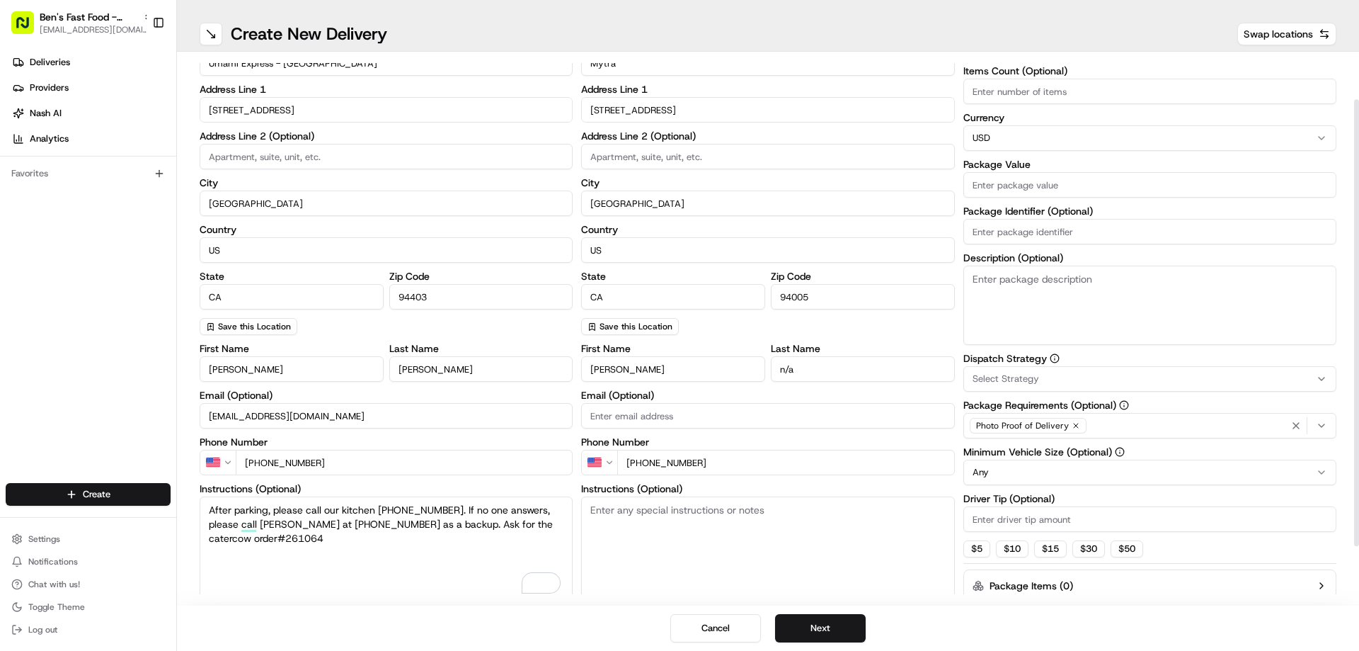
scroll to position [18, 0]
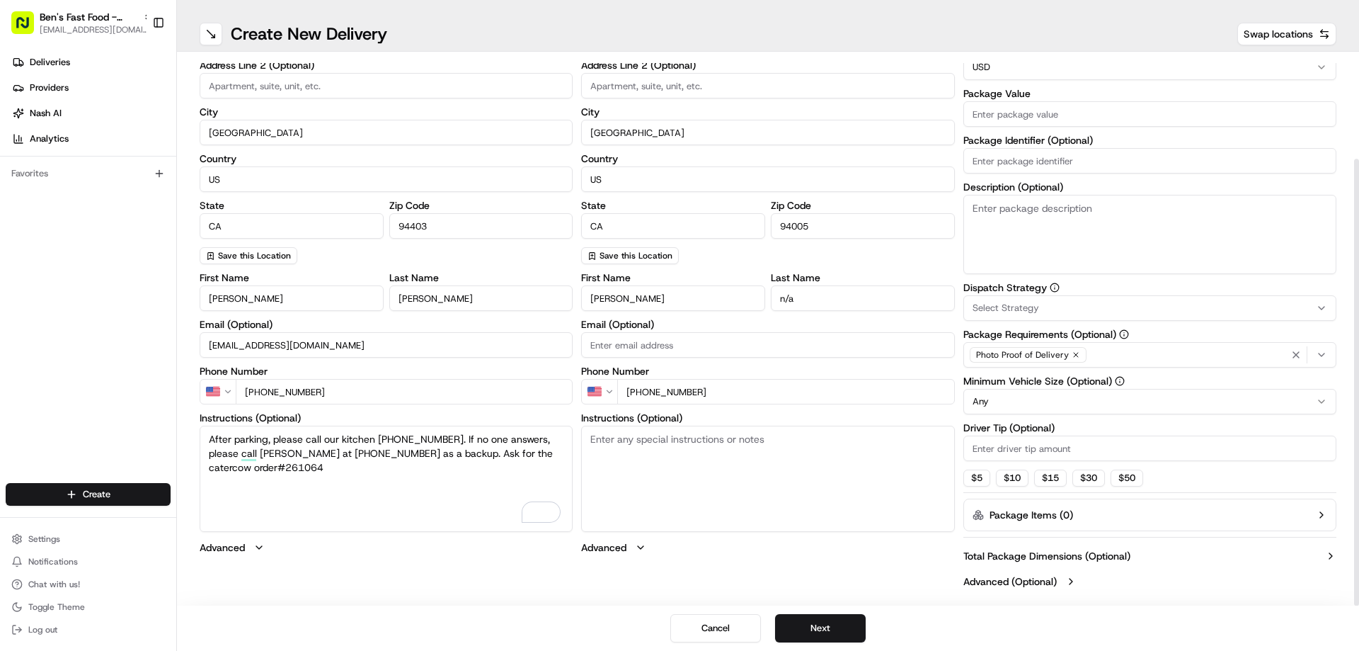
click at [732, 455] on textarea "Instructions (Optional)" at bounding box center [767, 479] width 373 height 106
click at [753, 439] on textarea "Instructions (Optional)" at bounding box center [767, 479] width 373 height 106
paste textarea "Enter through the lobby, walk past the receptionist's desk, and go straight ahe…"
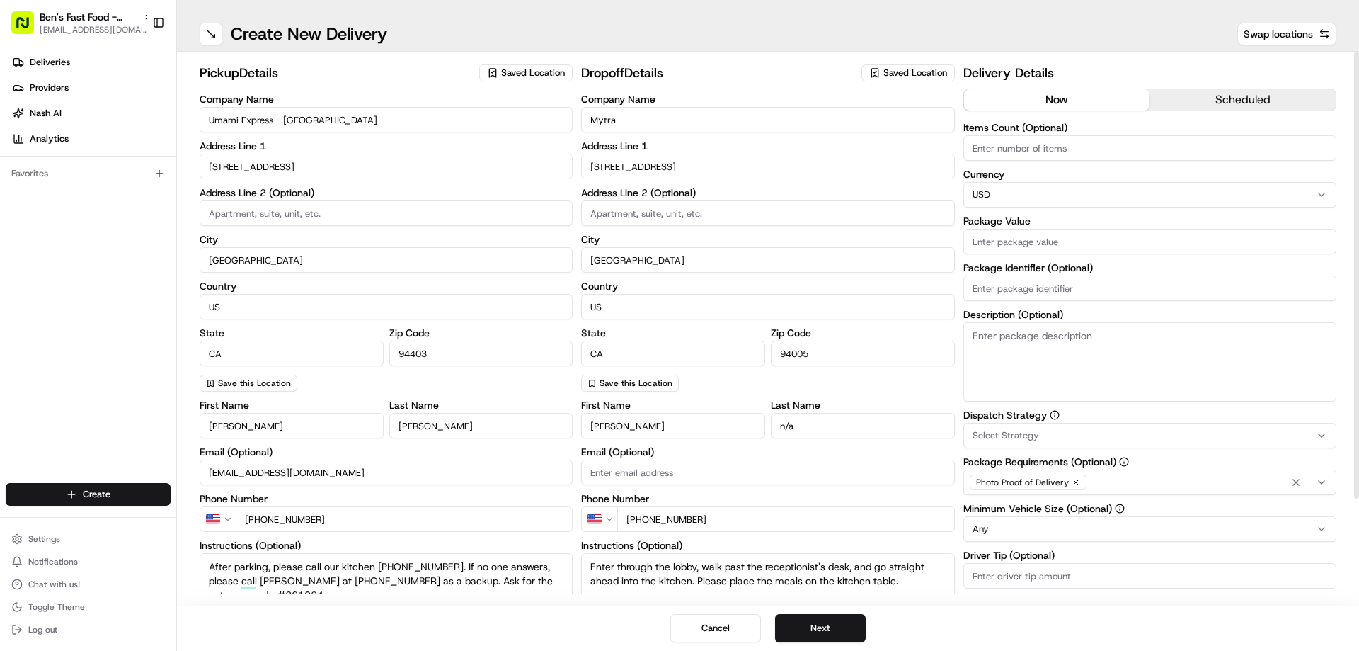
type textarea "Enter through the lobby, walk past the receptionist's desk, and go straight ahe…"
click at [1205, 96] on button "scheduled" at bounding box center [1243, 99] width 186 height 21
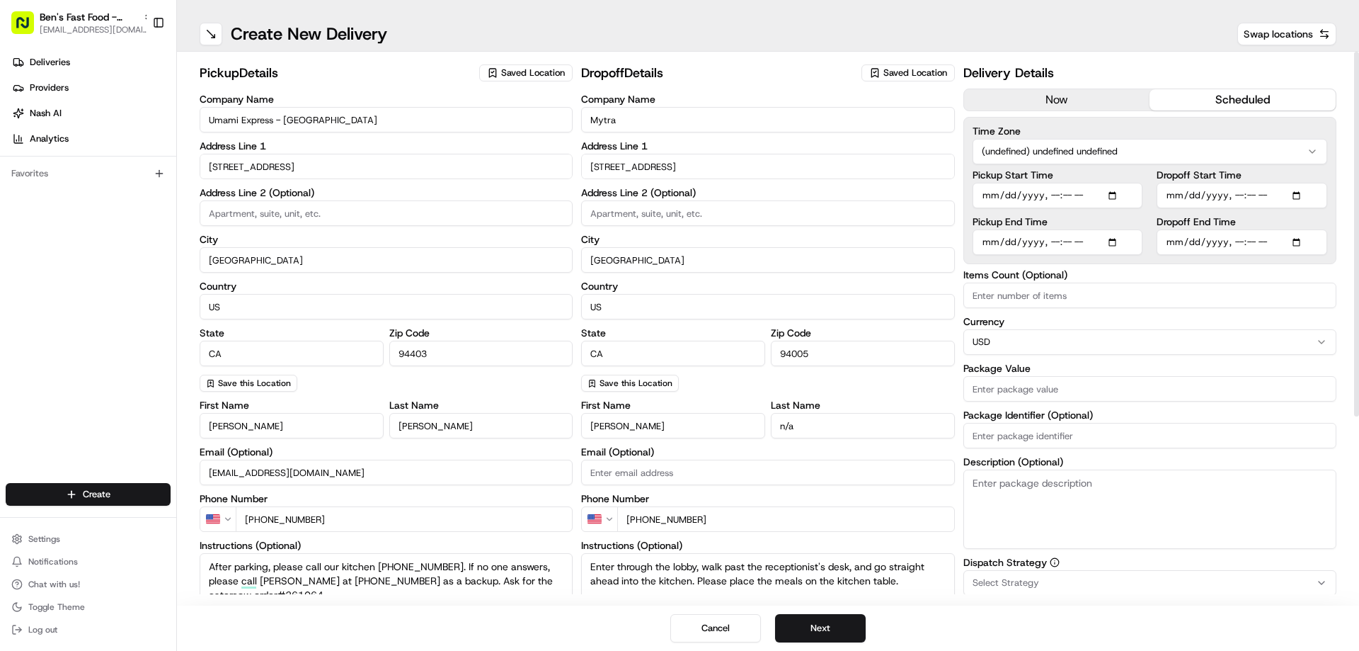
click at [1078, 146] on html "Ben's Fast Food - San Mateo operations@bensfastfood.com Toggle Sidebar Deliveri…" at bounding box center [679, 325] width 1359 height 651
click at [1281, 198] on input "Dropoff Start Time" at bounding box center [1242, 195] width 171 height 25
type input "2025-08-18T11:15"
click at [1331, 176] on div "Time Zone (UTC-07.00) America/Los Angeles PST Pickup Start Time Pickup End Time…" at bounding box center [1150, 190] width 373 height 147
click at [1280, 239] on input "Dropoff End Time" at bounding box center [1242, 241] width 171 height 25
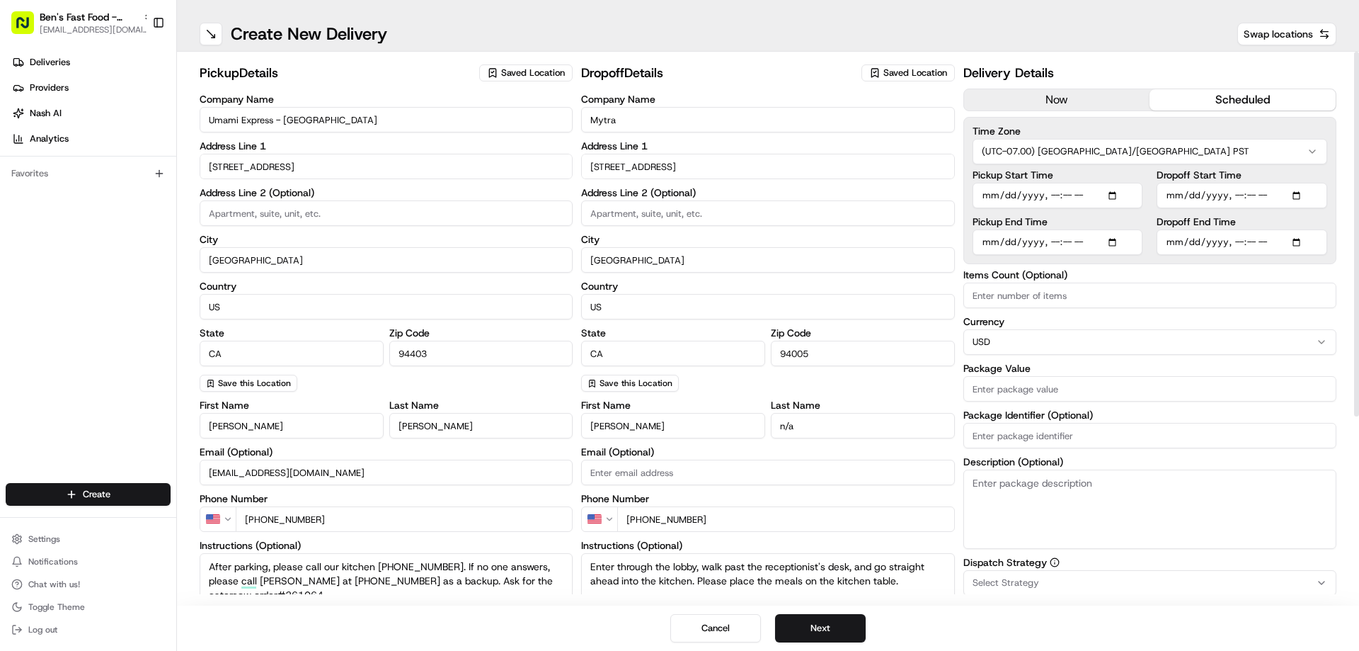
click at [1267, 243] on input "Dropoff End Time" at bounding box center [1242, 241] width 171 height 25
click at [1279, 241] on input "Dropoff End Time" at bounding box center [1242, 241] width 171 height 25
type input "2025-08-18T11:50"
click at [1309, 193] on input "Dropoff Start Time" at bounding box center [1242, 195] width 171 height 25
click at [1287, 197] on input "Dropoff Start Time" at bounding box center [1242, 195] width 171 height 25
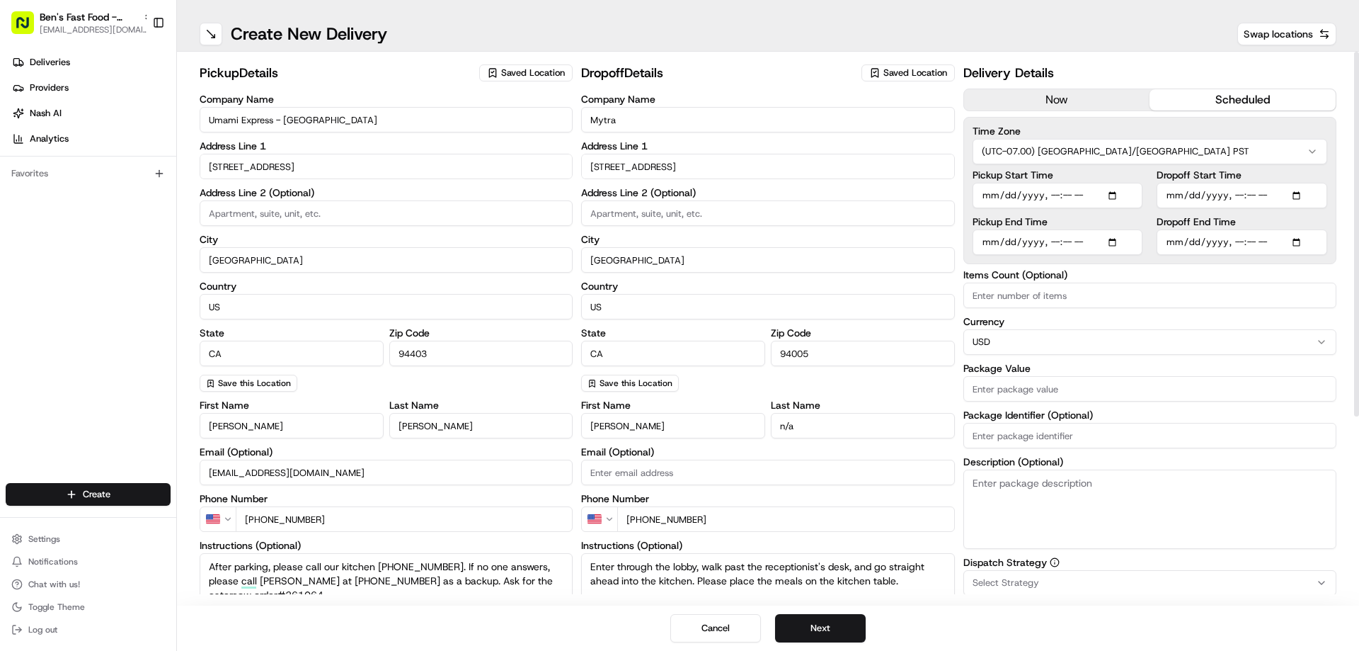
type input "2025-08-18T11:20"
click at [1315, 190] on input "Dropoff Start Time" at bounding box center [1242, 195] width 171 height 25
click at [1152, 291] on input "Items Count (Optional)" at bounding box center [1150, 294] width 373 height 25
click at [1110, 295] on input "Items Count (Optional)" at bounding box center [1150, 294] width 373 height 25
type input "3"
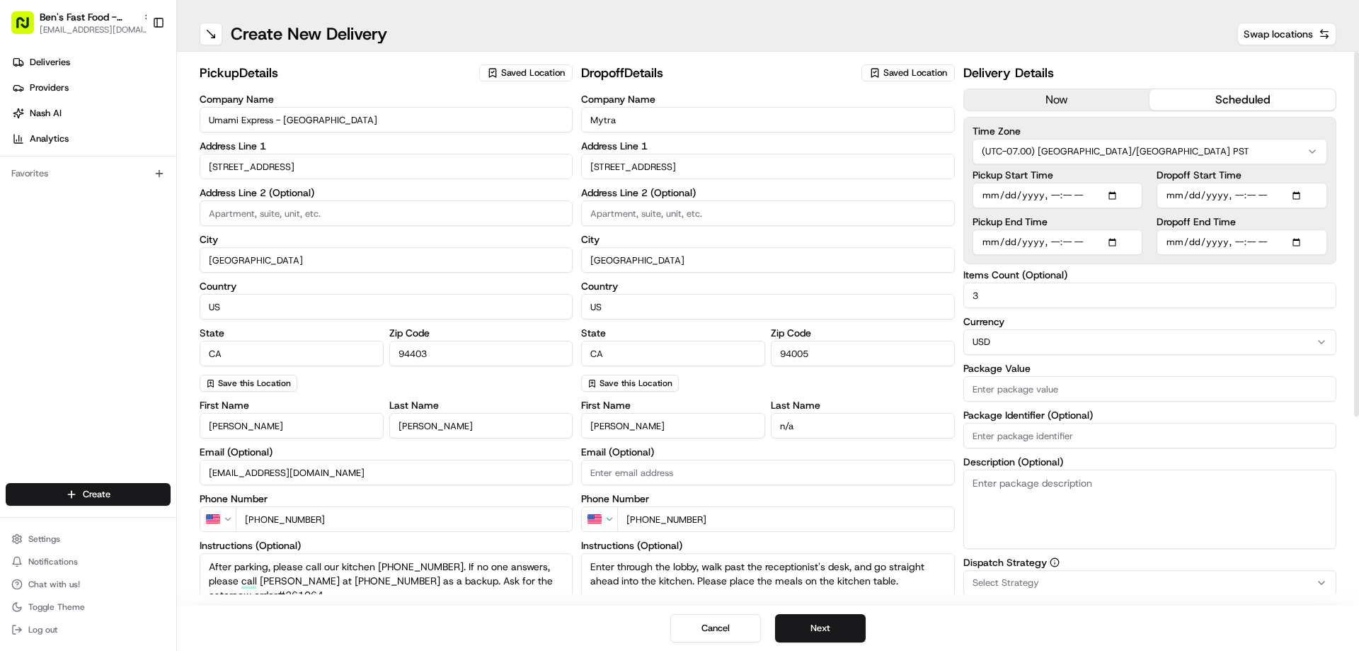
click at [1052, 392] on input "Package Value" at bounding box center [1150, 388] width 373 height 25
click at [984, 387] on input "Package Value" at bounding box center [1150, 388] width 373 height 25
paste input "348.60"
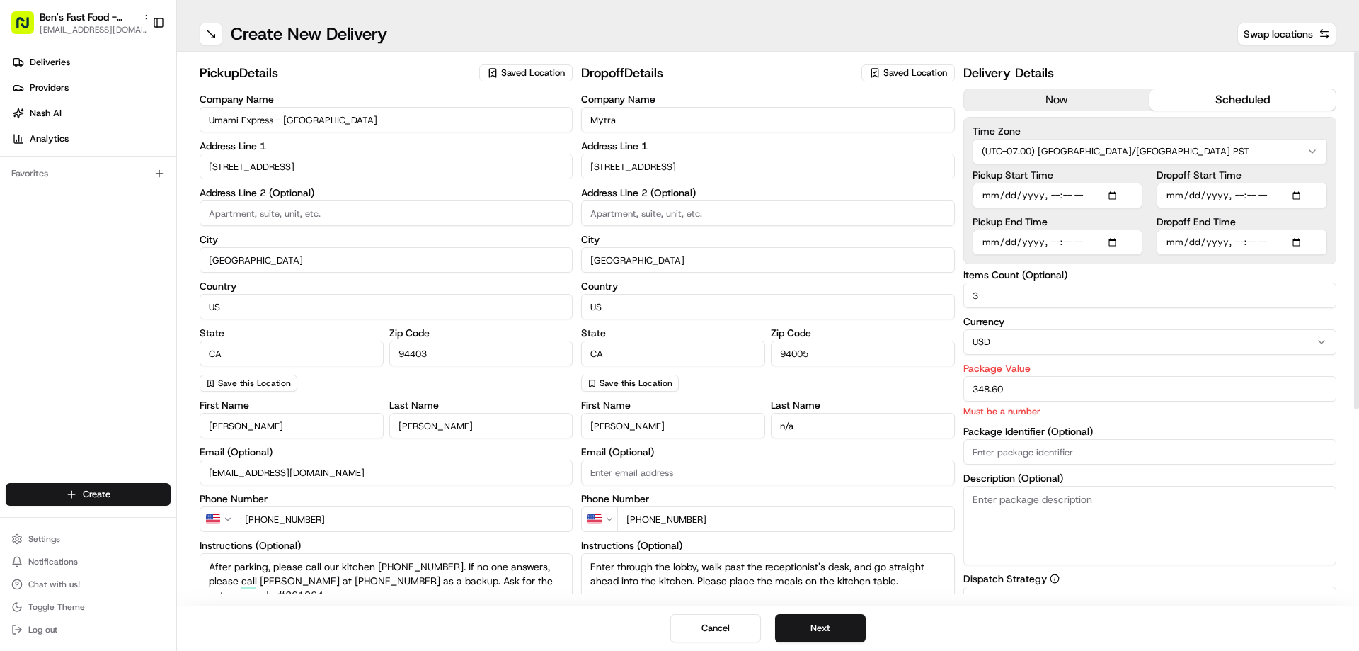
type input "348.60"
click at [993, 445] on input "Package Identifier (Optional)" at bounding box center [1150, 451] width 373 height 25
click at [1046, 430] on input "Package Identifier (Optional)" at bounding box center [1150, 435] width 373 height 25
paste input "261064"
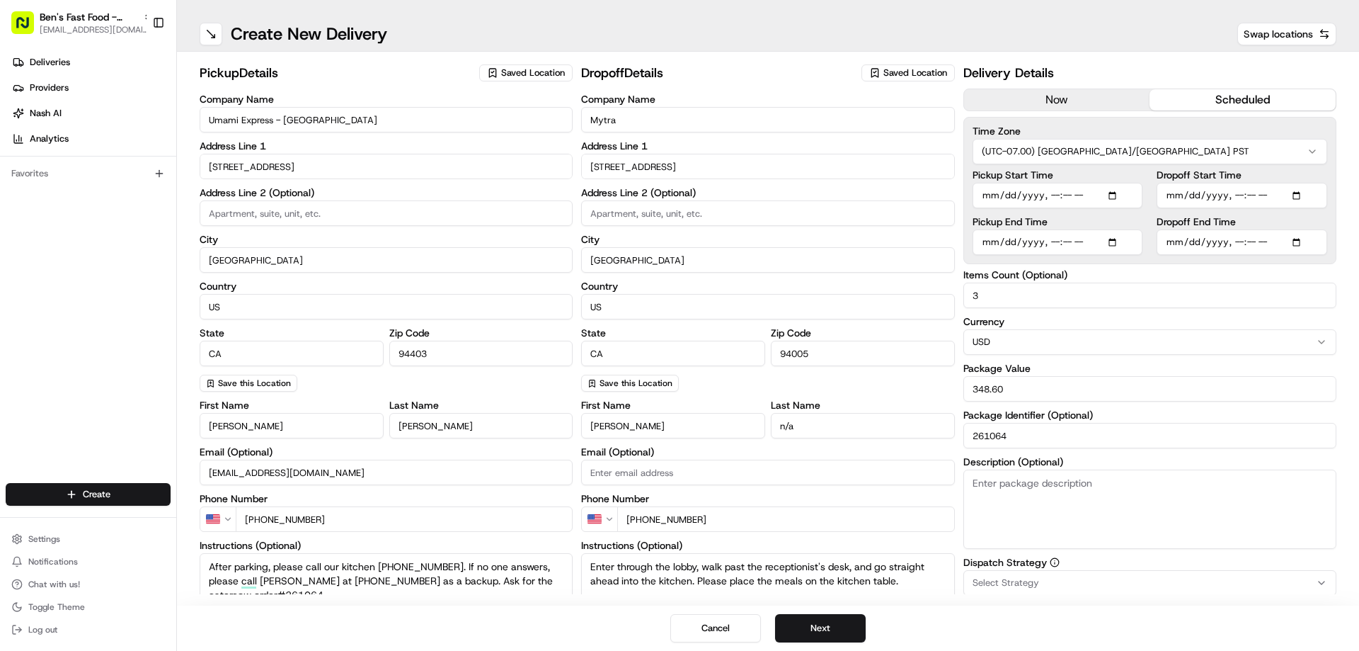
type input "261064"
click at [1080, 515] on textarea "Description (Optional)" at bounding box center [1150, 508] width 373 height 79
paste textarea "[x number] bags of food. Please view the special instructions for detailed pick…"
drag, startPoint x: 1022, startPoint y: 482, endPoint x: 962, endPoint y: 484, distance: 59.5
click at [962, 484] on div "pickup Details Saved Location Company Name Umami Express - San Mateo Address Li…" at bounding box center [768, 329] width 1182 height 554
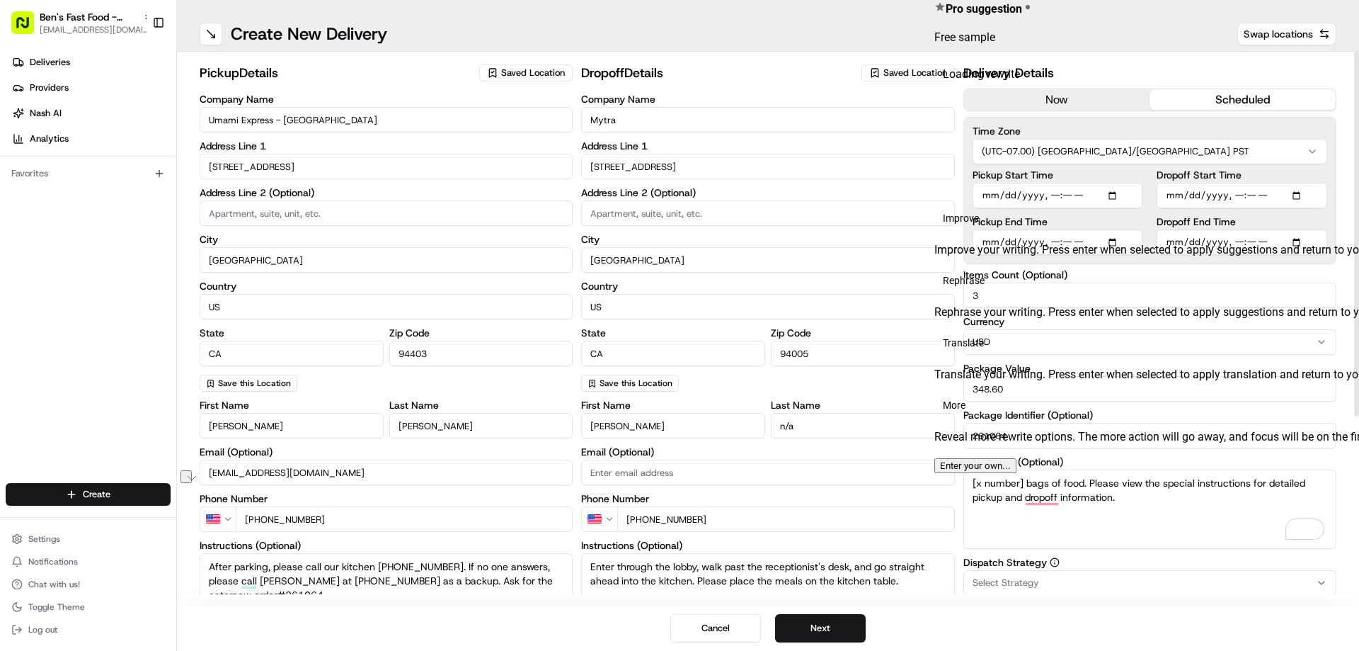
type textarea "3 bags of food. Please view the special instructions for detailed pickup and dr…"
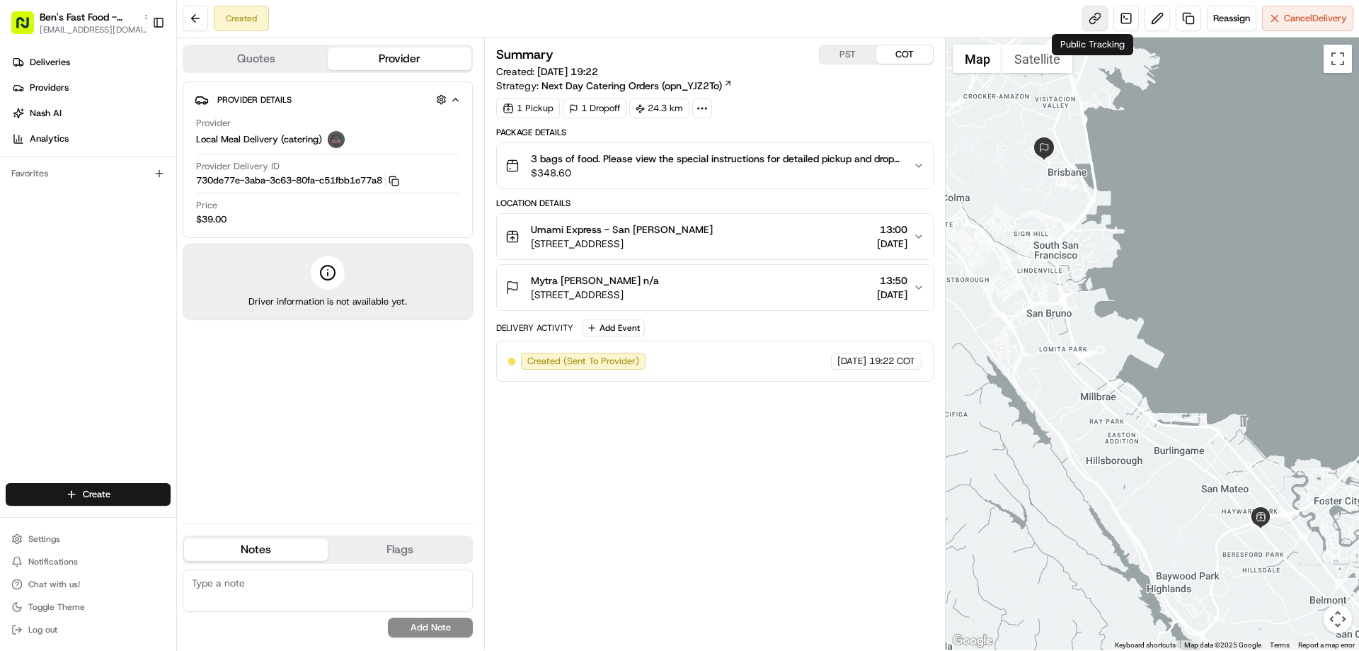
click at [1088, 8] on link at bounding box center [1095, 18] width 25 height 25
click at [1095, 21] on link at bounding box center [1095, 18] width 25 height 25
